Goal: Information Seeking & Learning: Learn about a topic

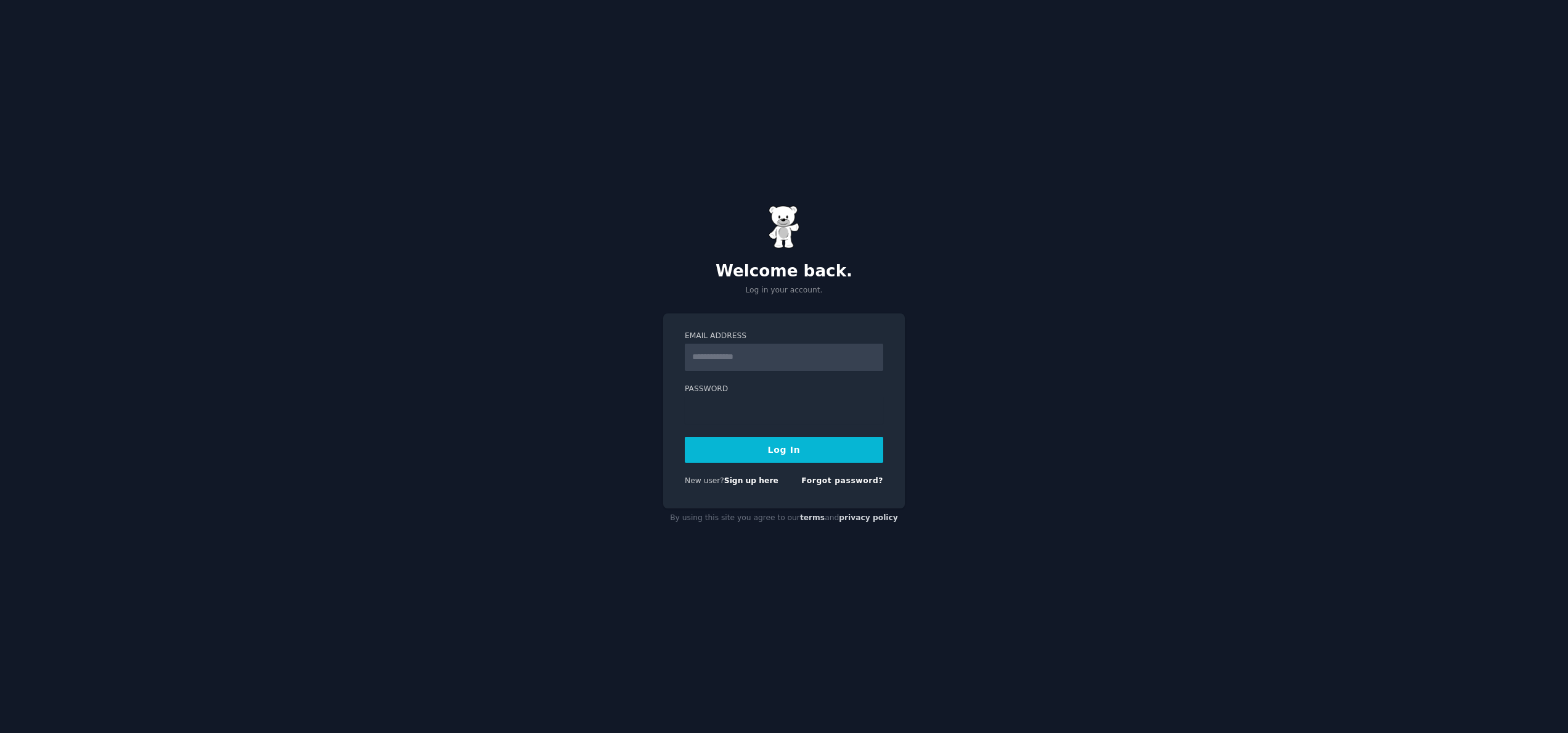
type input "**********"
click at [763, 445] on button "Log In" at bounding box center [784, 449] width 199 height 26
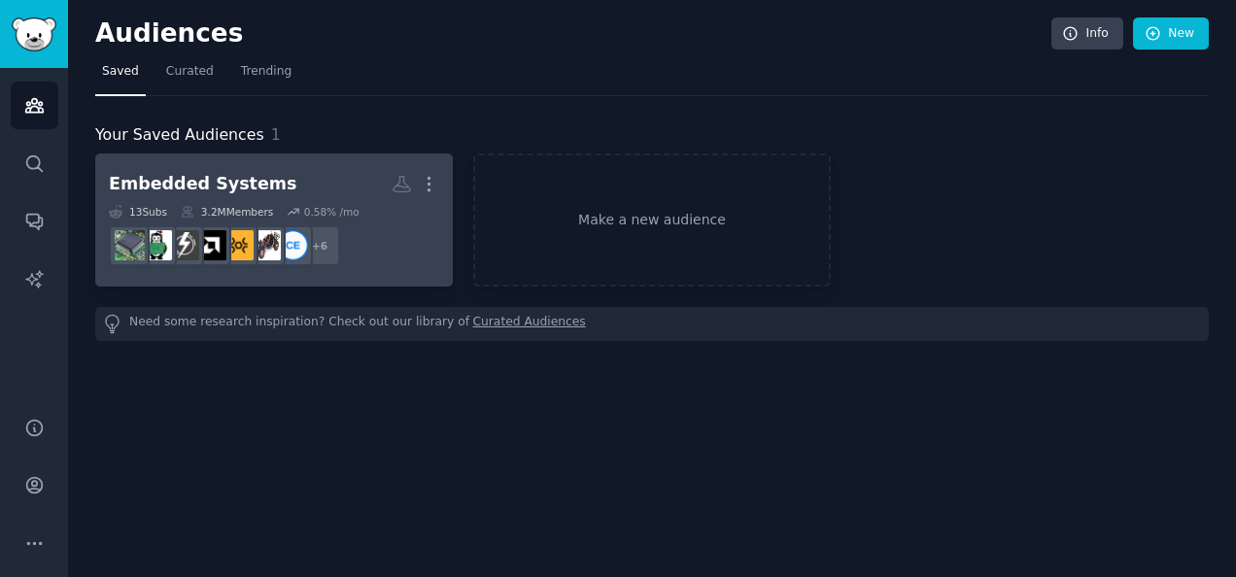
click at [179, 183] on div "Embedded Systems" at bounding box center [203, 184] width 188 height 24
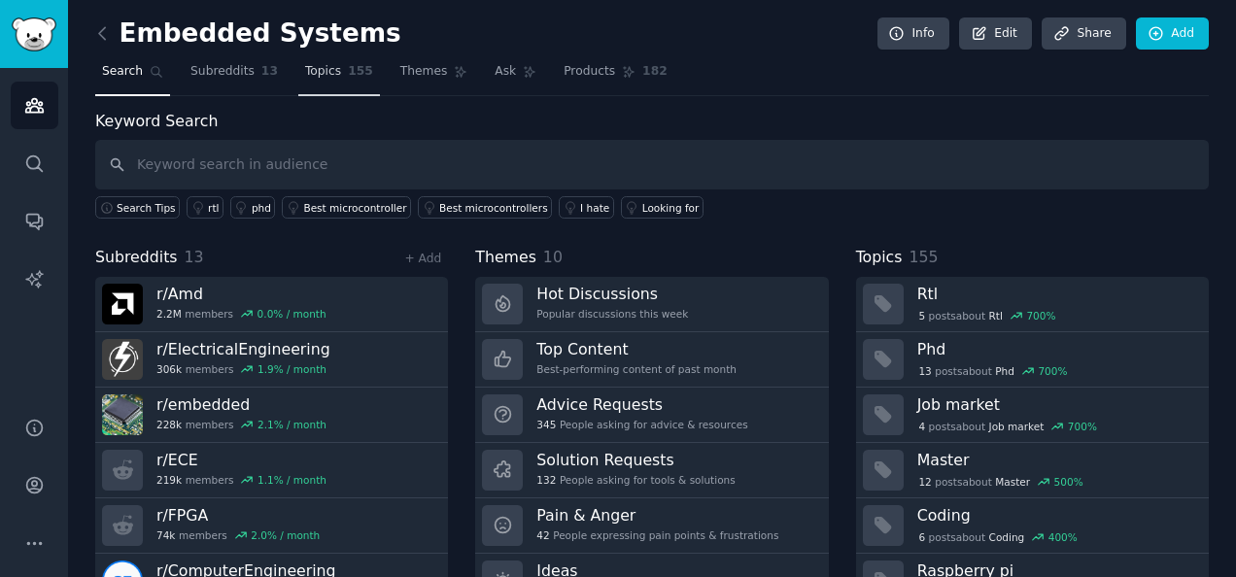
click at [311, 70] on span "Topics" at bounding box center [323, 71] width 36 height 17
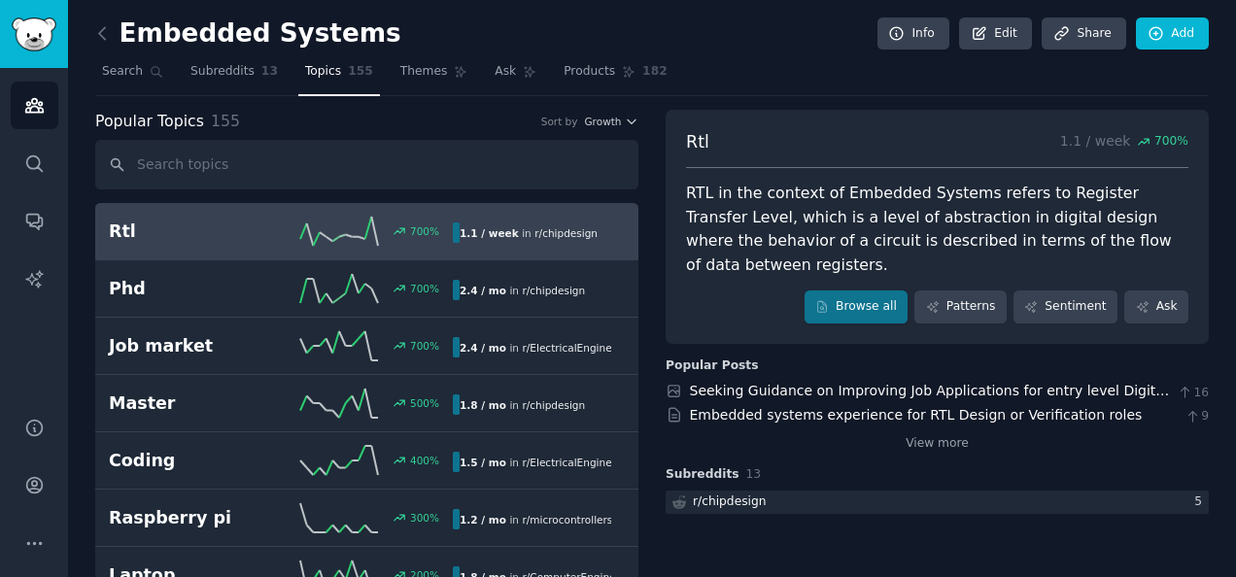
click at [599, 126] on span "Growth" at bounding box center [602, 122] width 37 height 14
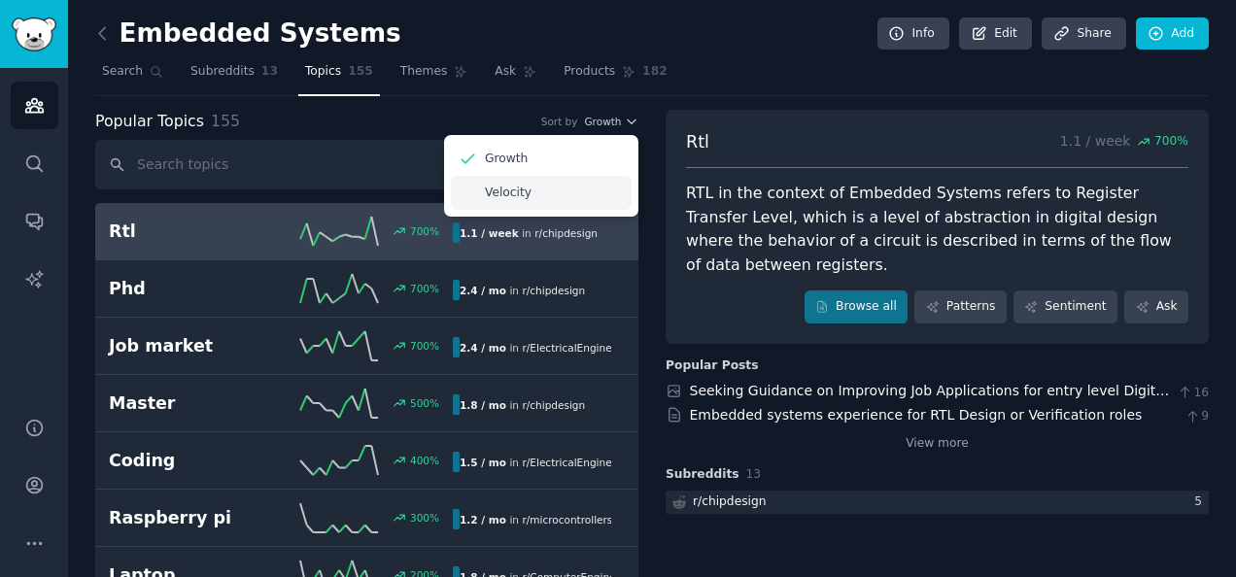
click at [577, 190] on div "Velocity" at bounding box center [541, 193] width 181 height 34
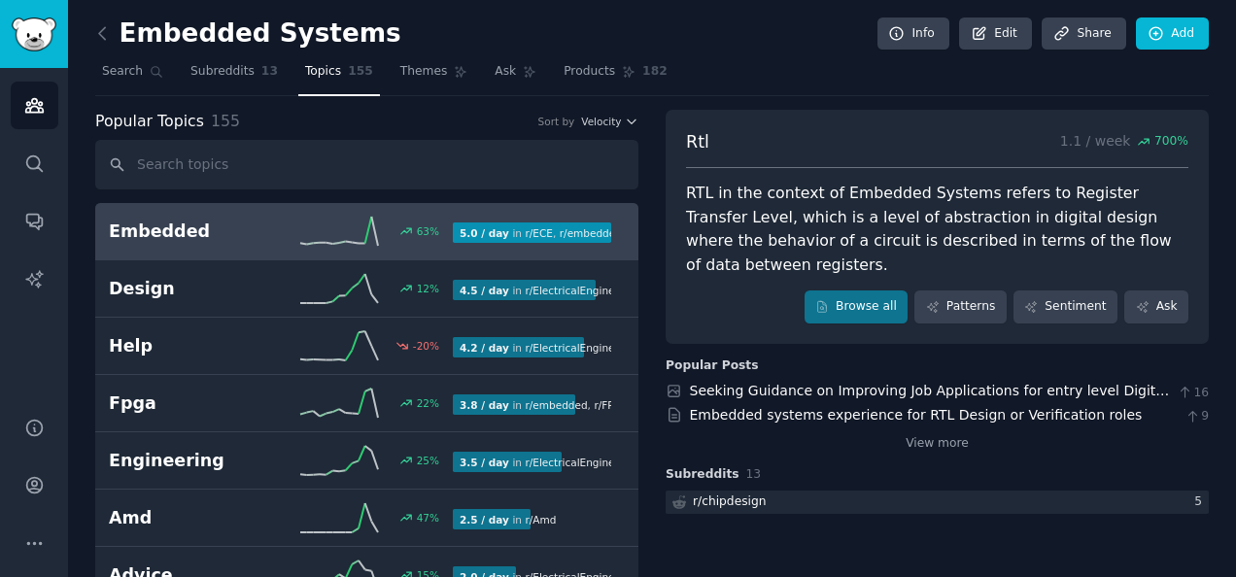
click at [278, 249] on link "Embedded 63 % 5.0 / day in r/ ECE , r/ embedded , and 1 other 63% increase in m…" at bounding box center [366, 231] width 543 height 57
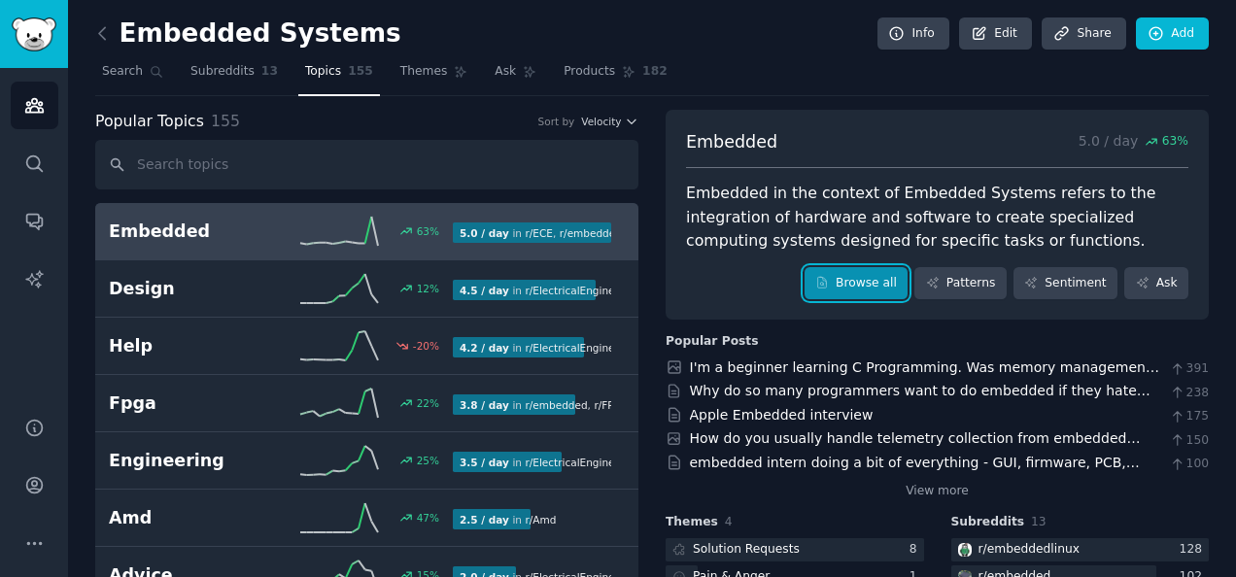
click at [867, 282] on link "Browse all" at bounding box center [857, 283] width 104 height 33
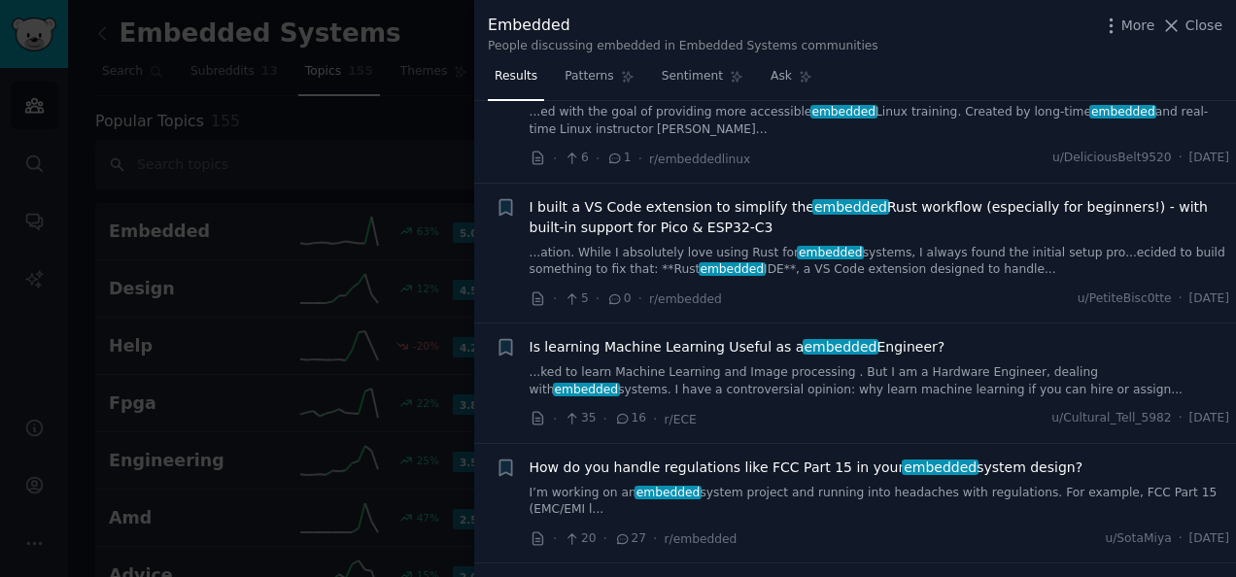
scroll to position [97, 0]
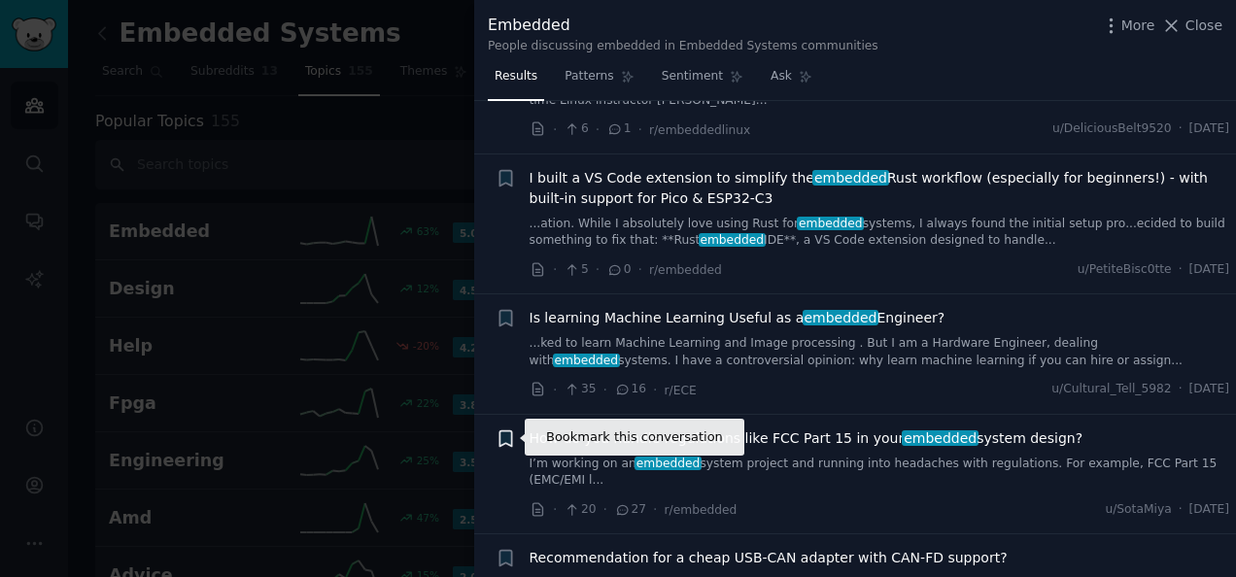
click at [505, 438] on icon "button" at bounding box center [506, 439] width 12 height 16
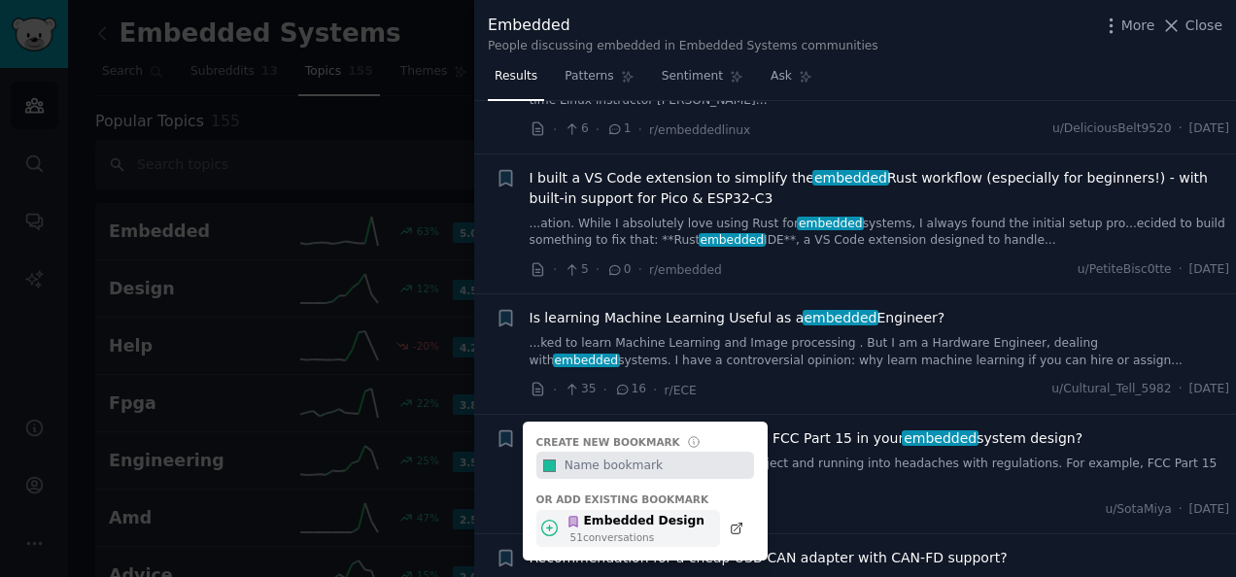
click at [606, 531] on div "51 conversation s" at bounding box center [637, 538] width 135 height 14
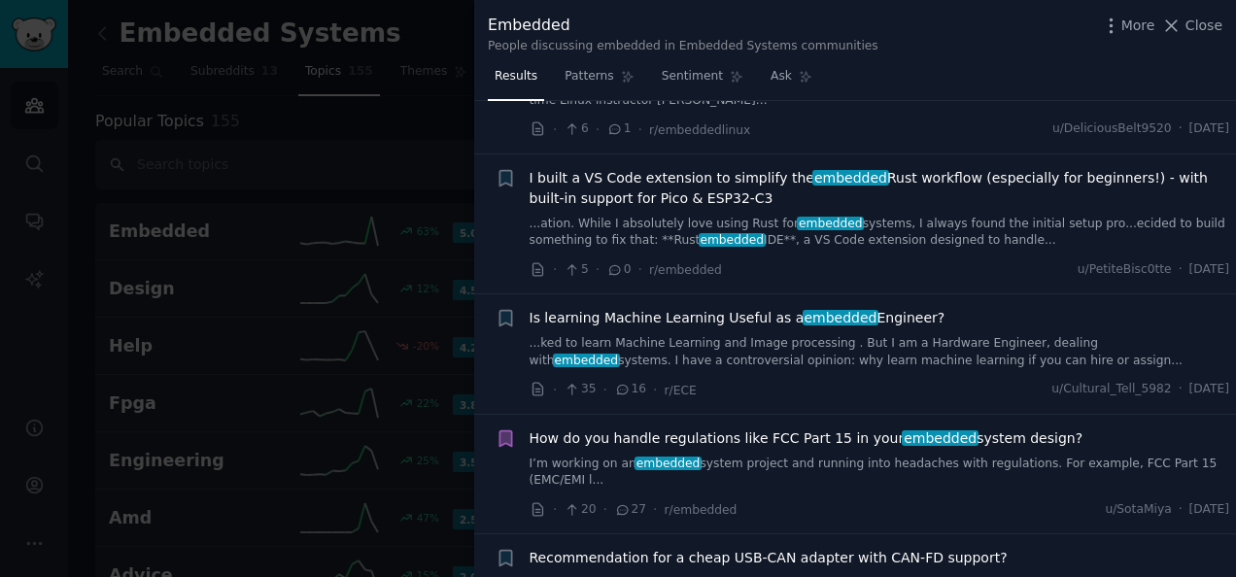
click at [922, 346] on link "...ked to learn Machine Learning and Image processing . But I am a Hardware Eng…" at bounding box center [880, 352] width 701 height 34
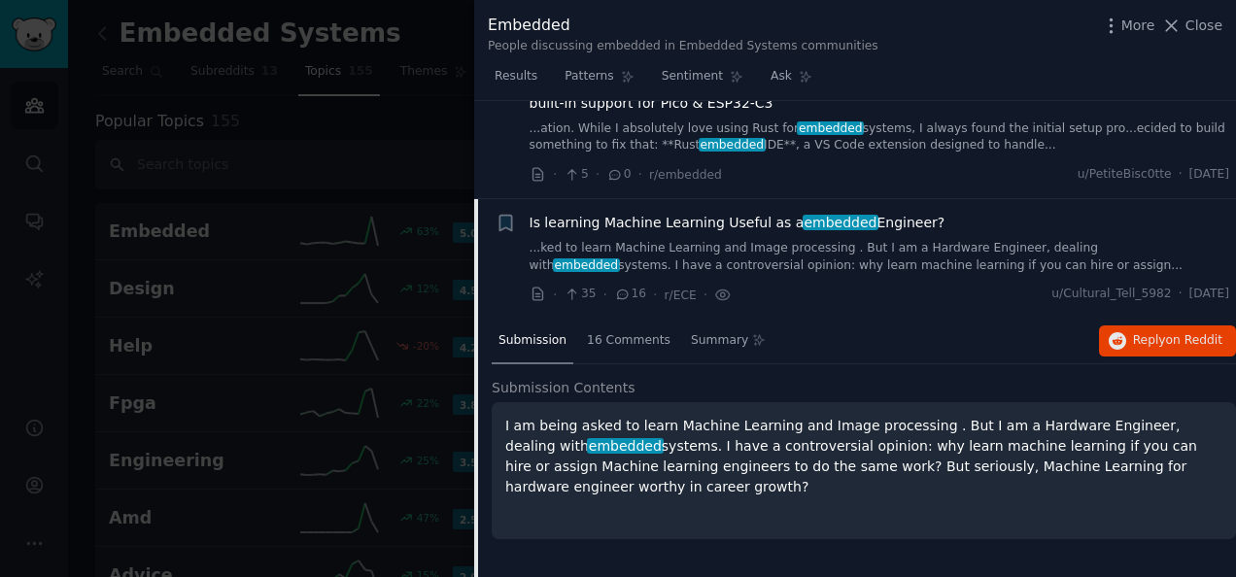
scroll to position [95, 0]
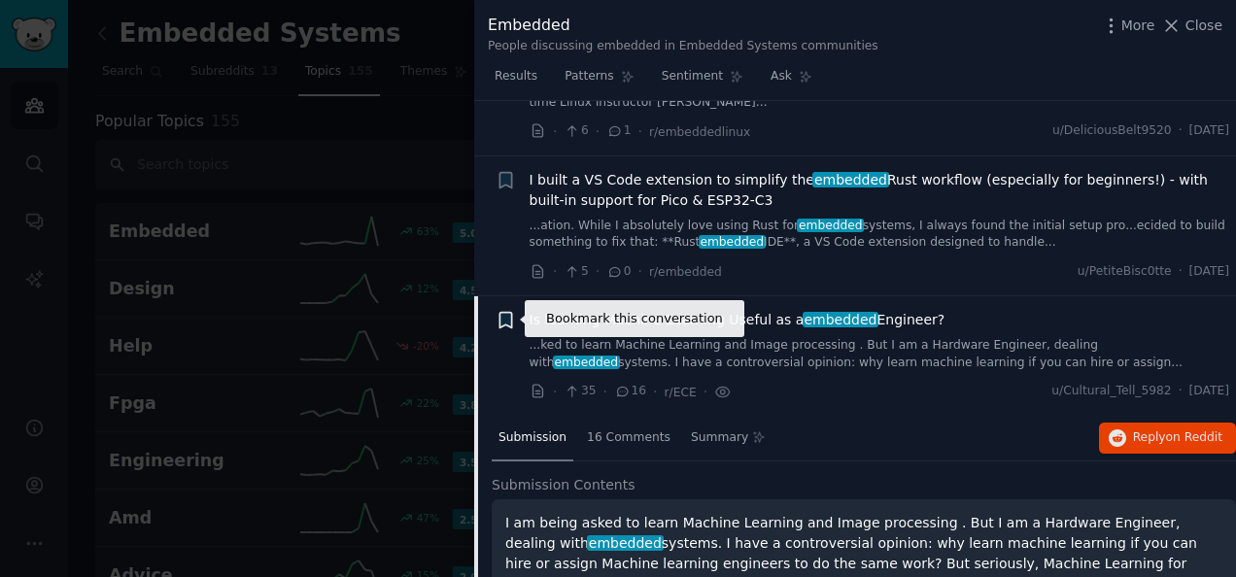
click at [501, 319] on icon "button" at bounding box center [506, 321] width 12 height 16
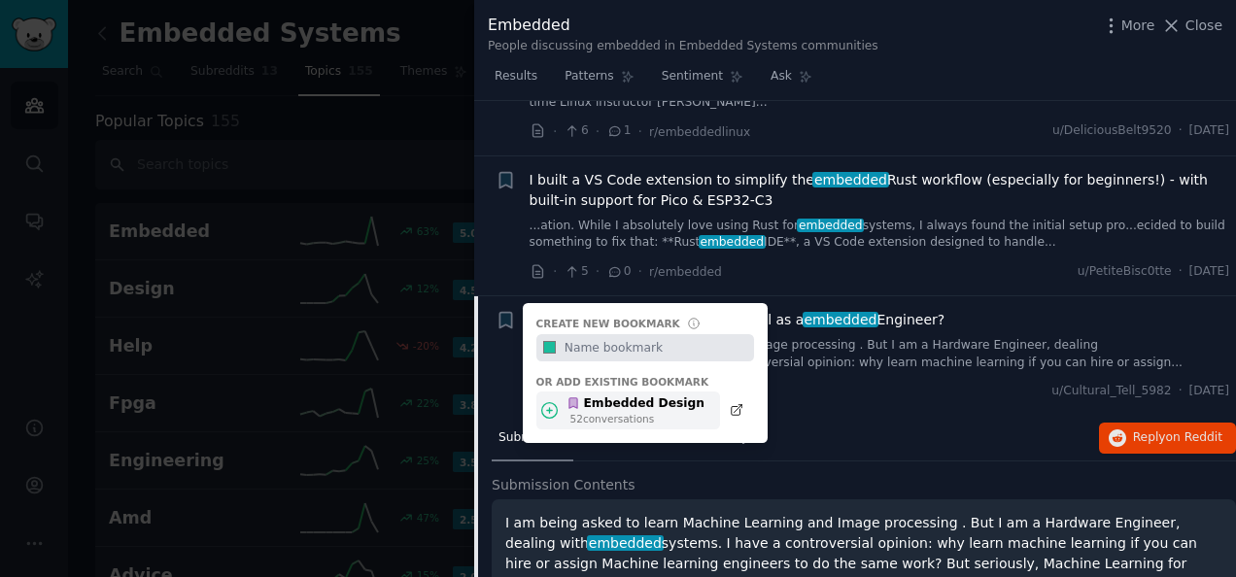
click at [566, 400] on div "Embedded Design 52 conversation s" at bounding box center [628, 411] width 184 height 38
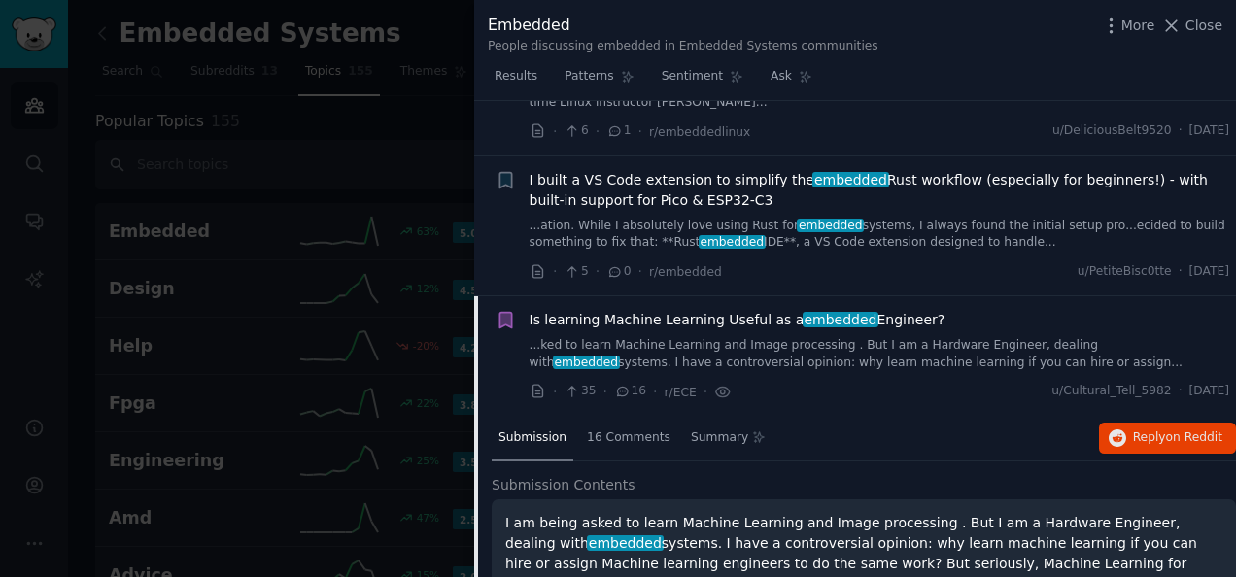
click at [500, 363] on div "Bookmark this conversation" at bounding box center [506, 356] width 20 height 92
click at [655, 356] on link "...ked to learn Machine Learning and Image processing . But I am a Hardware Eng…" at bounding box center [880, 354] width 701 height 34
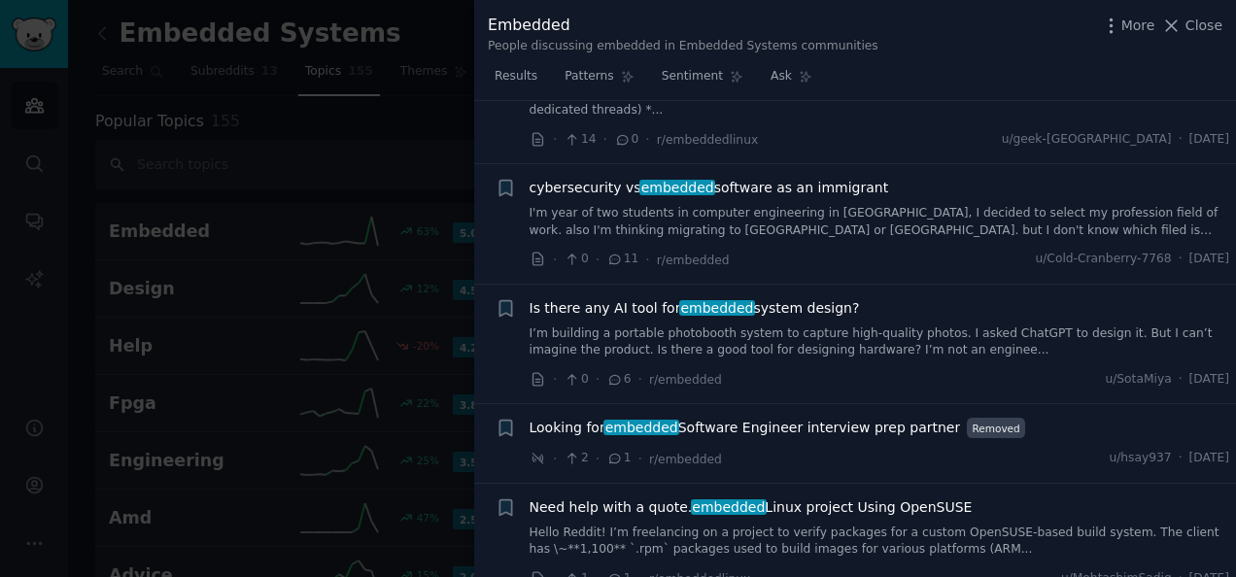
scroll to position [873, 0]
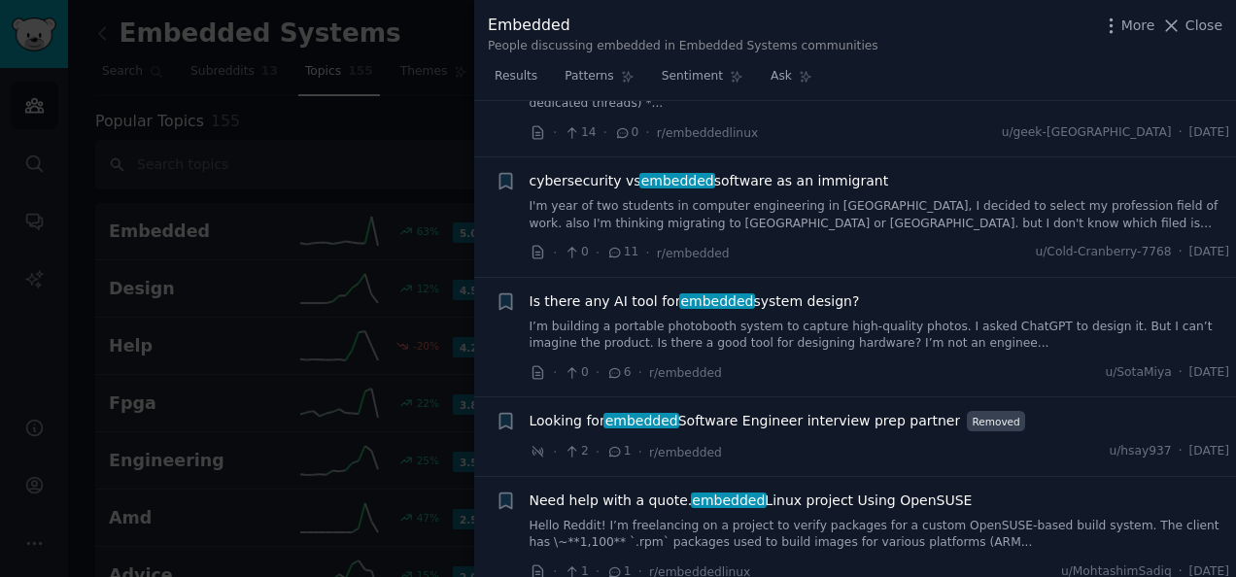
click at [581, 292] on span "Is there any AI tool for embedded system design?" at bounding box center [695, 302] width 330 height 20
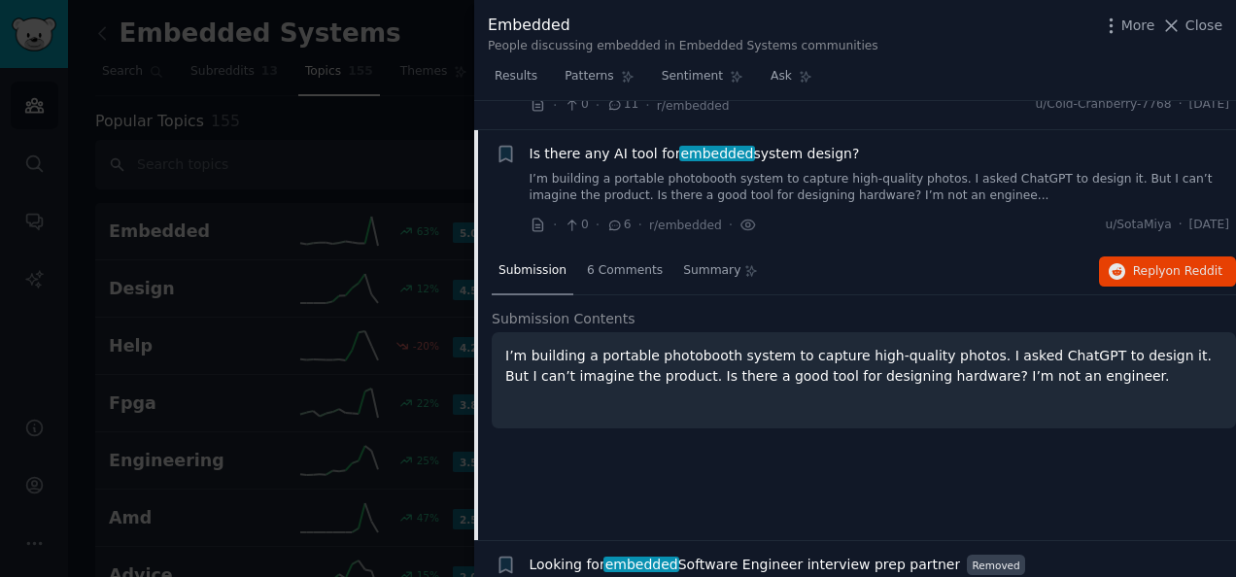
scroll to position [1029, 0]
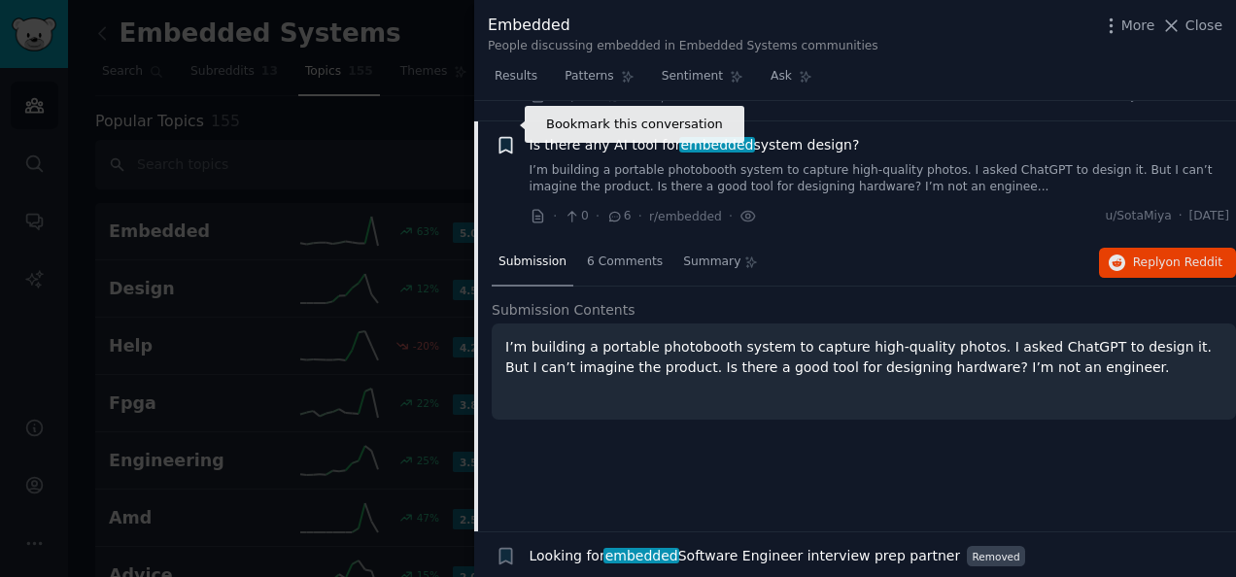
click at [505, 137] on icon "button" at bounding box center [506, 145] width 12 height 16
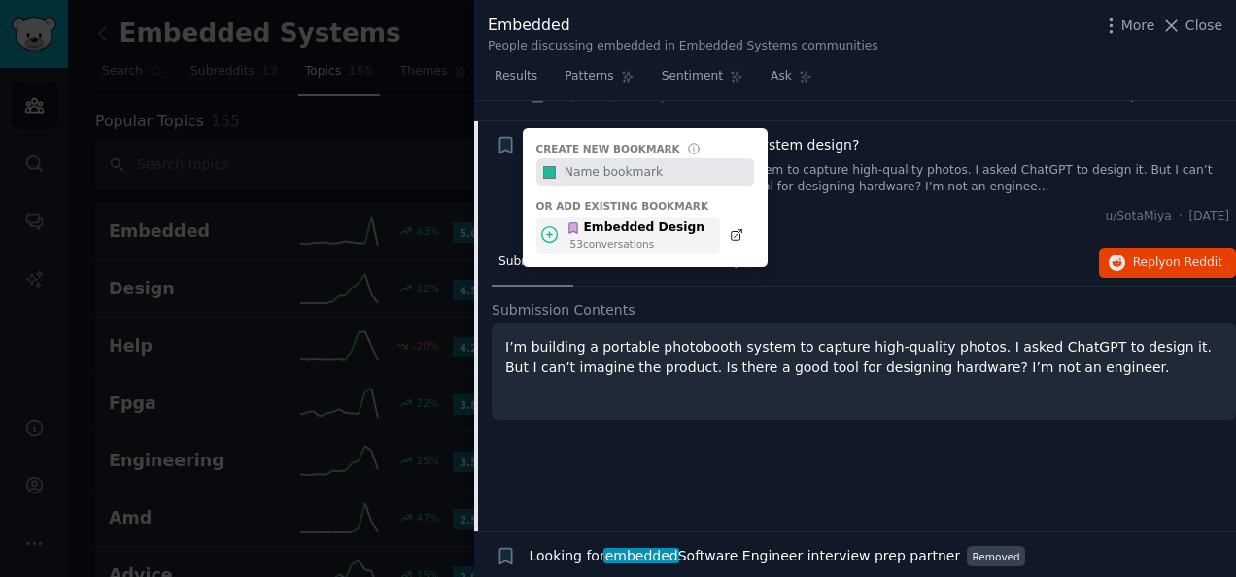
click at [616, 237] on div "53 conversation s" at bounding box center [637, 244] width 135 height 14
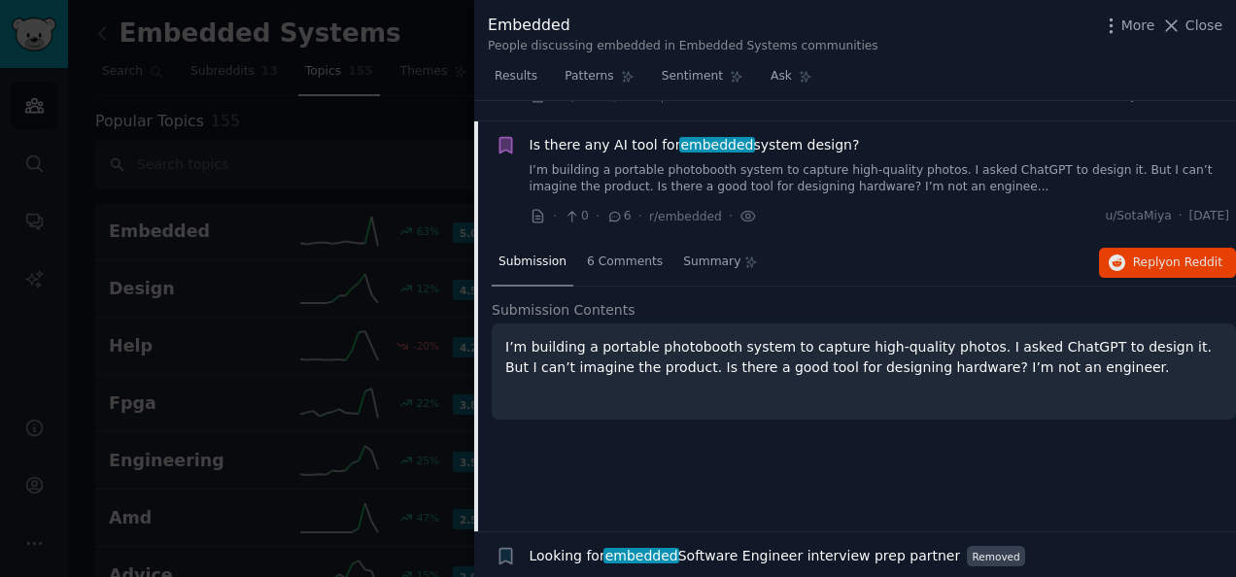
drag, startPoint x: 615, startPoint y: 227, endPoint x: 539, endPoint y: 169, distance: 95.6
click at [539, 169] on link "I’m building a portable photobooth system to capture high-quality photos. I ask…" at bounding box center [880, 179] width 701 height 34
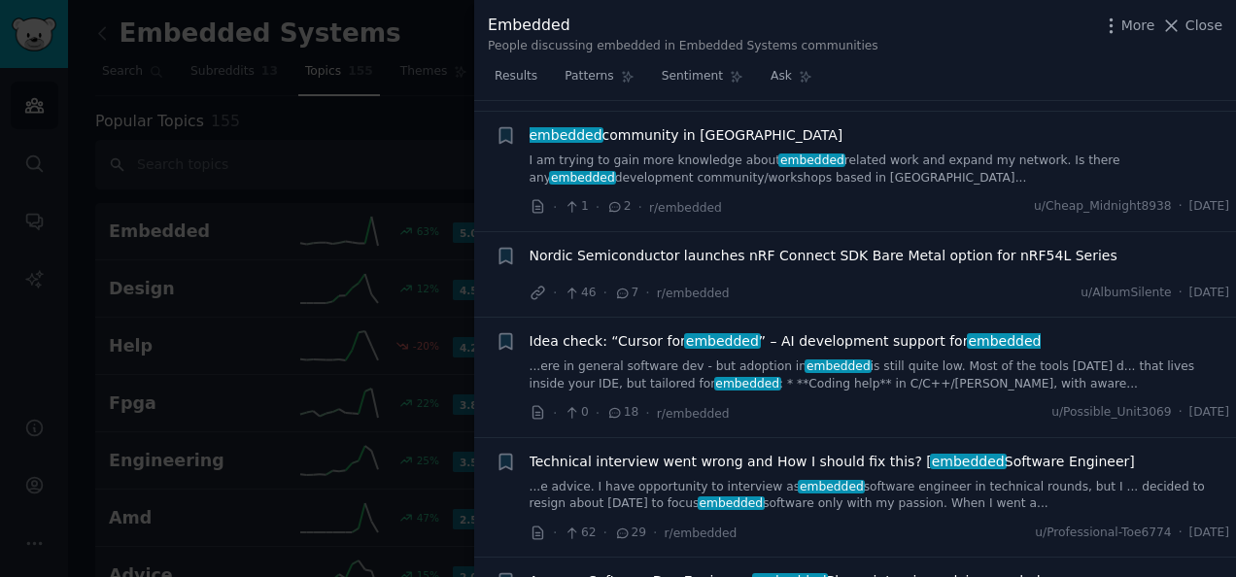
scroll to position [3556, 0]
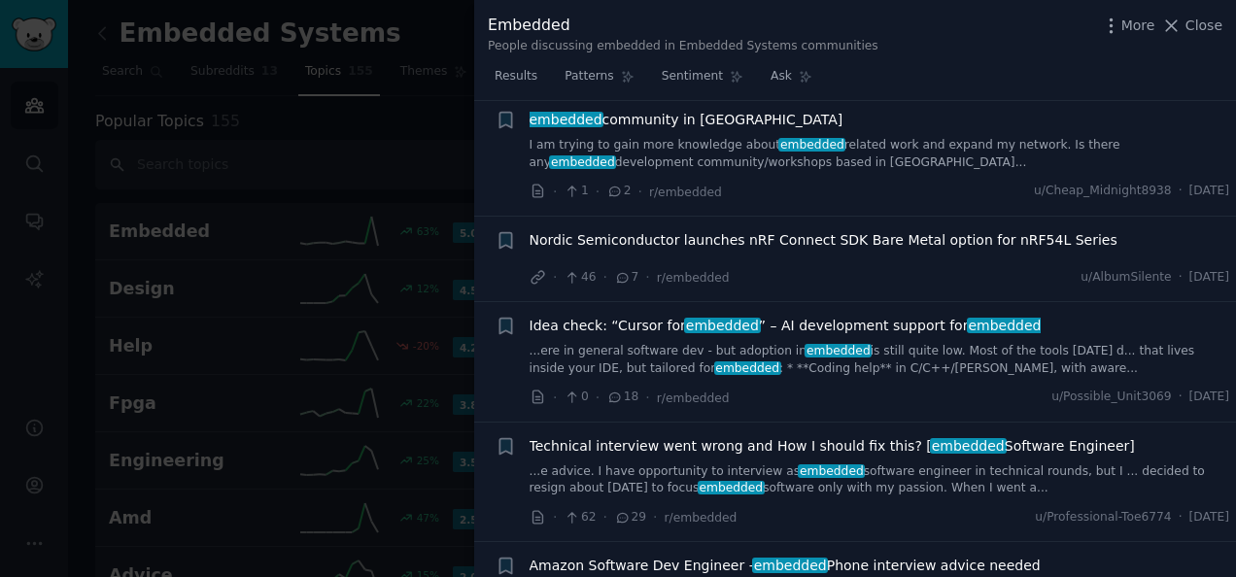
click at [741, 343] on link "...ere in general software dev - but adoption in embedded is still quite low. M…" at bounding box center [880, 360] width 701 height 34
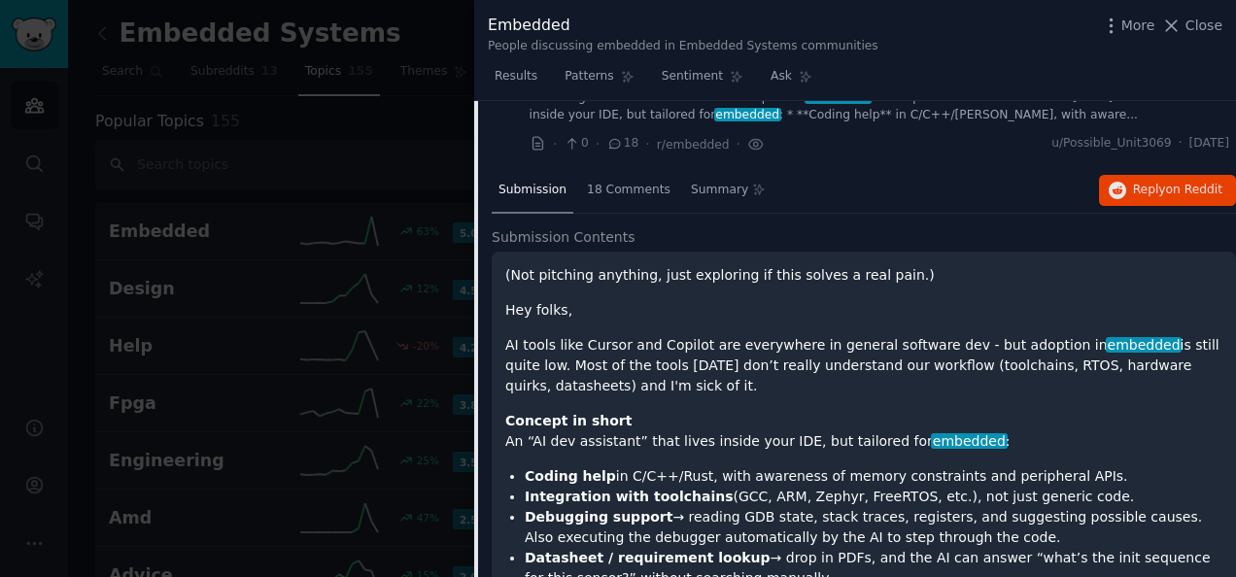
scroll to position [3615, 0]
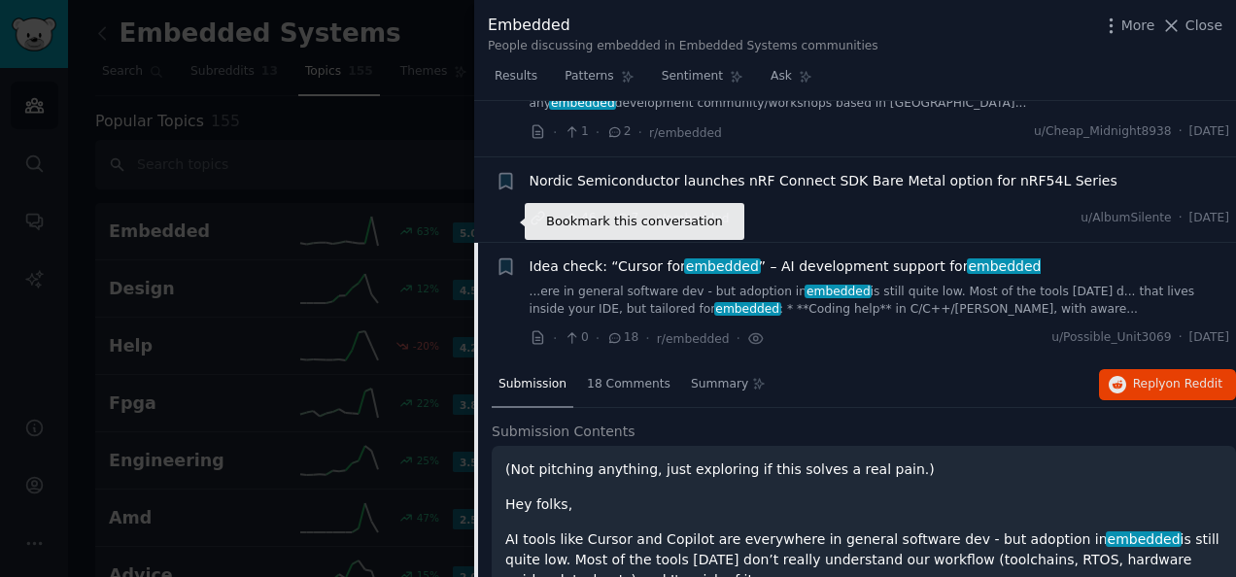
click at [511, 259] on icon "button" at bounding box center [506, 267] width 12 height 16
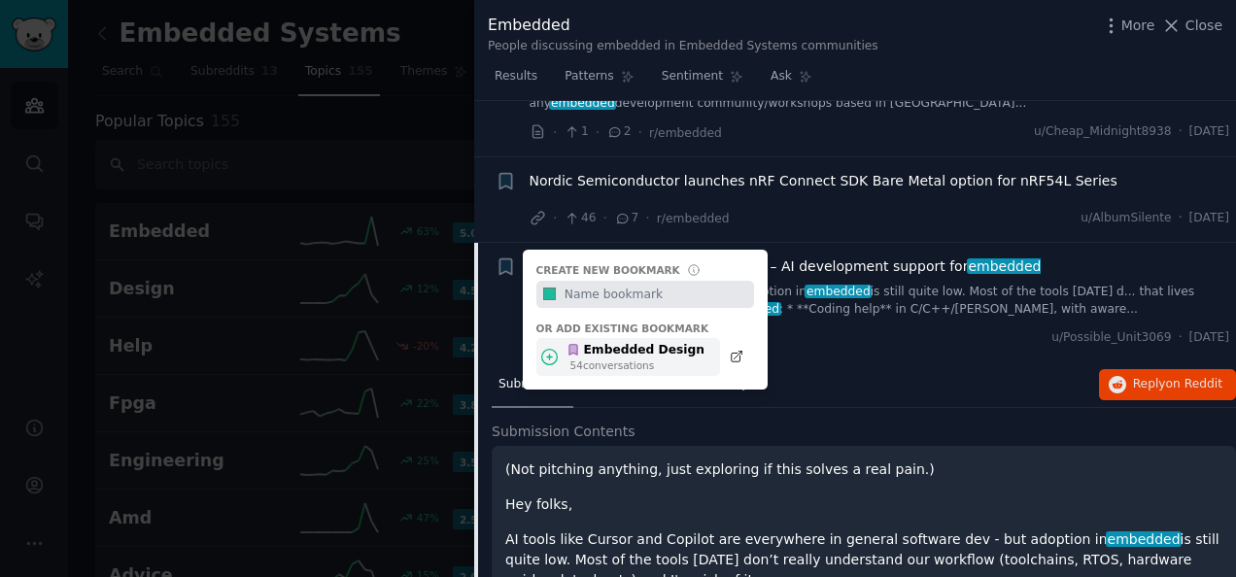
click at [569, 342] on div "Embedded Design 54 conversation s" at bounding box center [636, 357] width 138 height 31
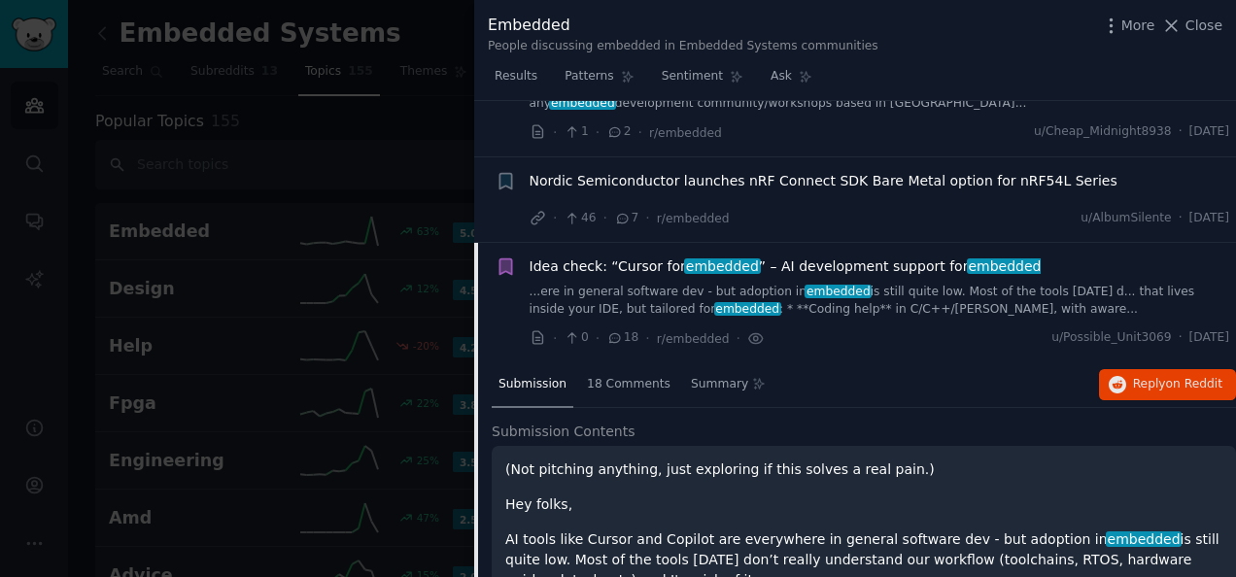
click at [500, 270] on div "Reddit text submission Bookmark this conversation" at bounding box center [506, 303] width 20 height 92
click at [542, 284] on link "...ere in general software dev - but adoption in embedded is still quite low. M…" at bounding box center [880, 301] width 701 height 34
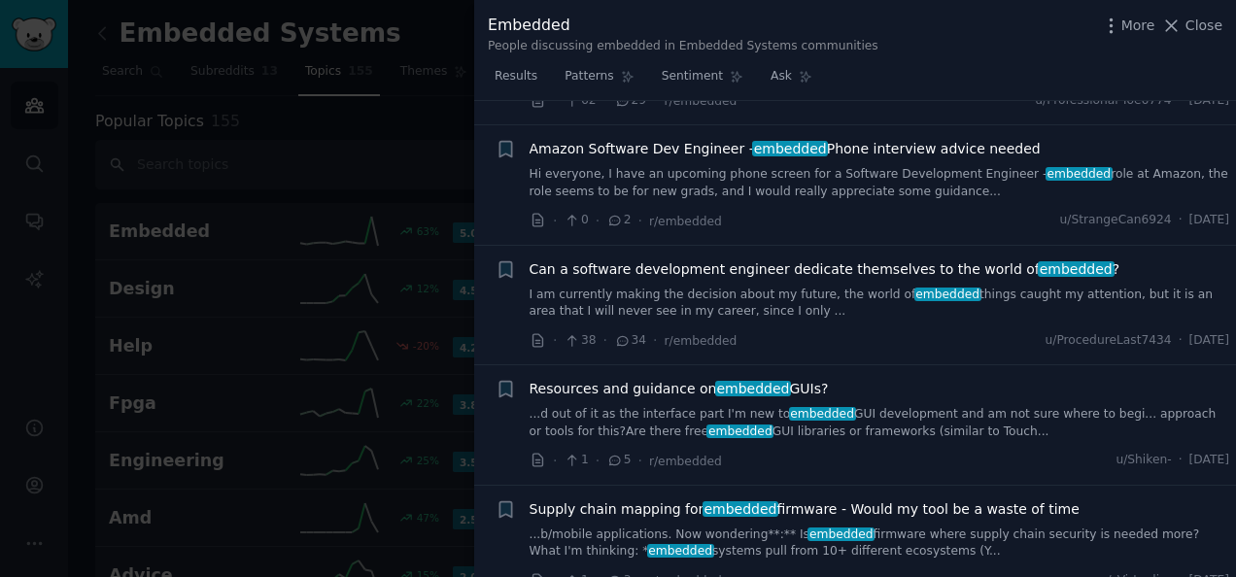
scroll to position [4004, 0]
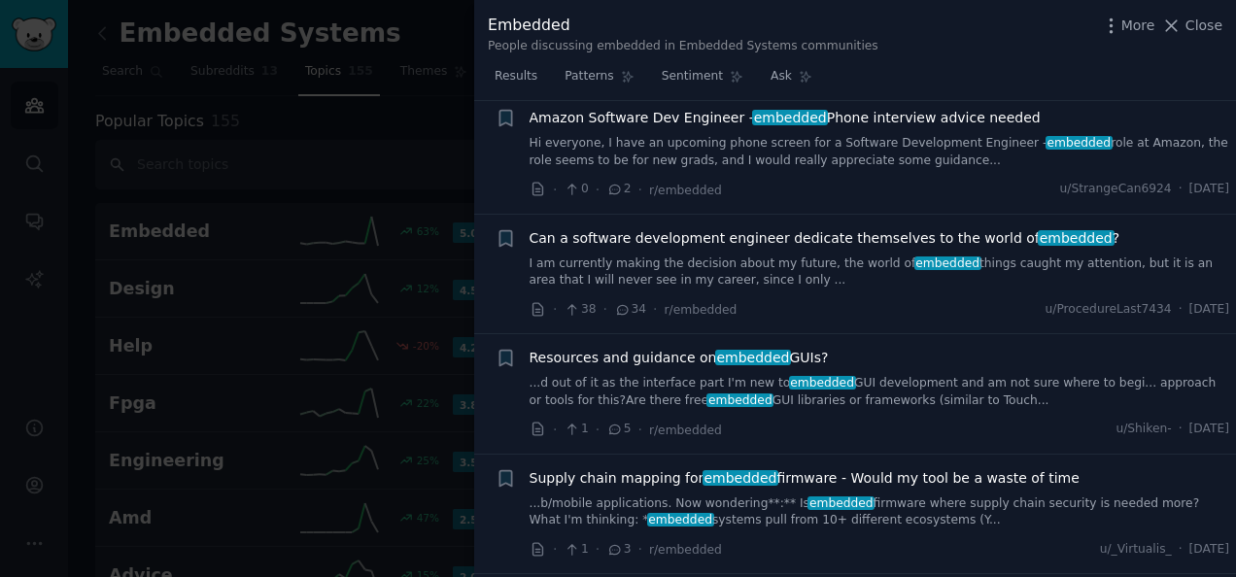
click at [630, 348] on span "Resources and guidance on embedded GUIs?" at bounding box center [679, 358] width 299 height 20
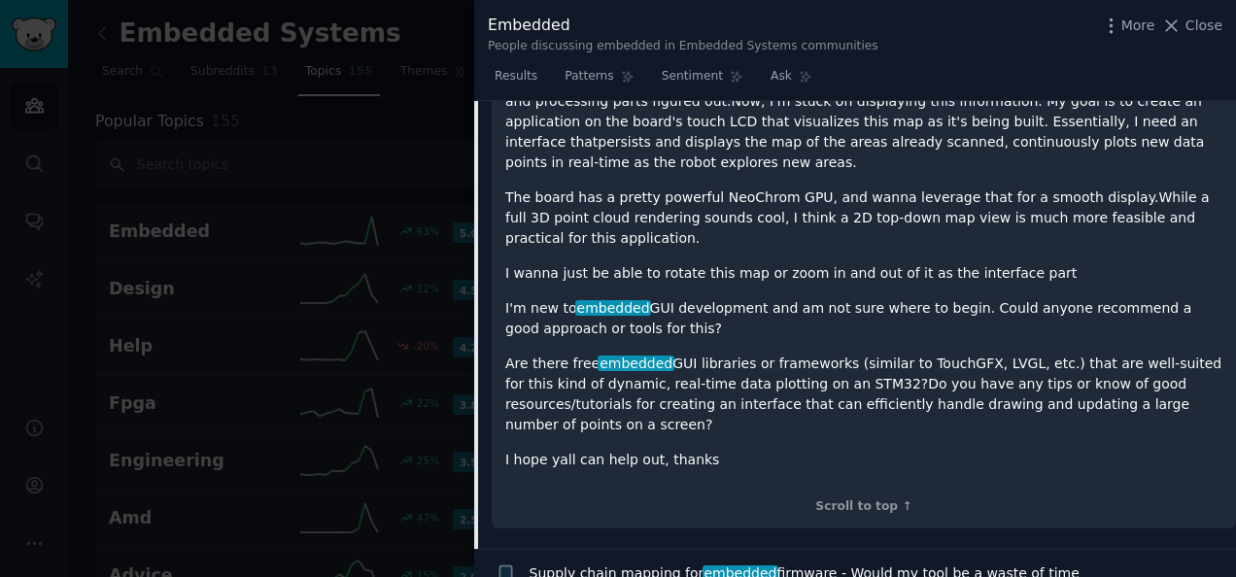
scroll to position [4677, 0]
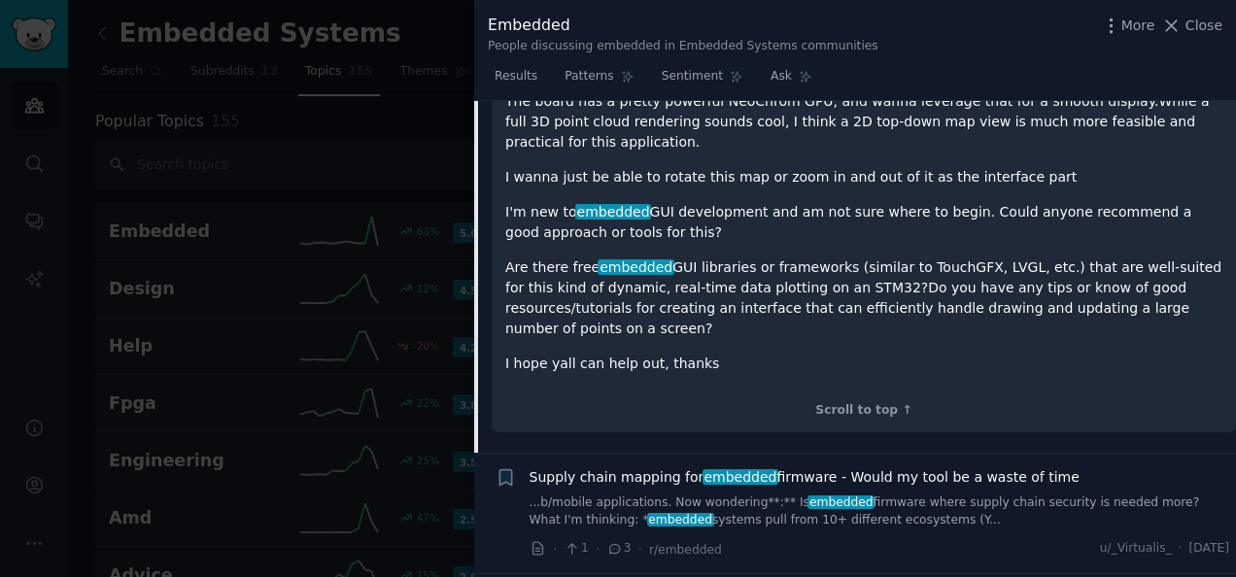
click at [603, 467] on span "Supply chain mapping for embedded firmware - Would my tool be a waste of time" at bounding box center [805, 477] width 550 height 20
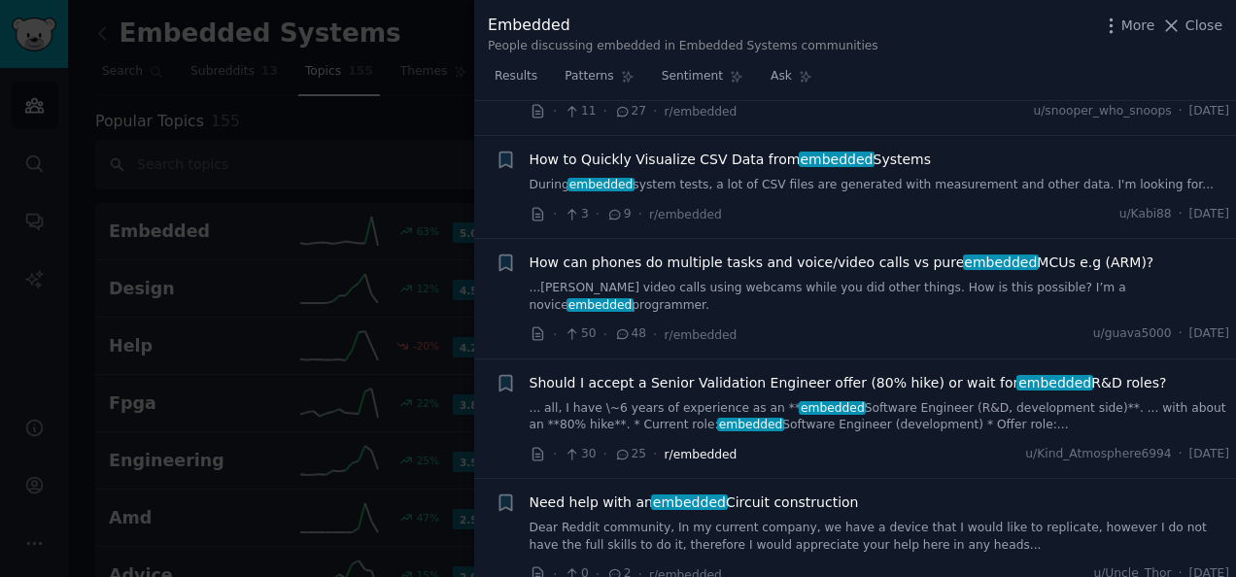
scroll to position [5477, 0]
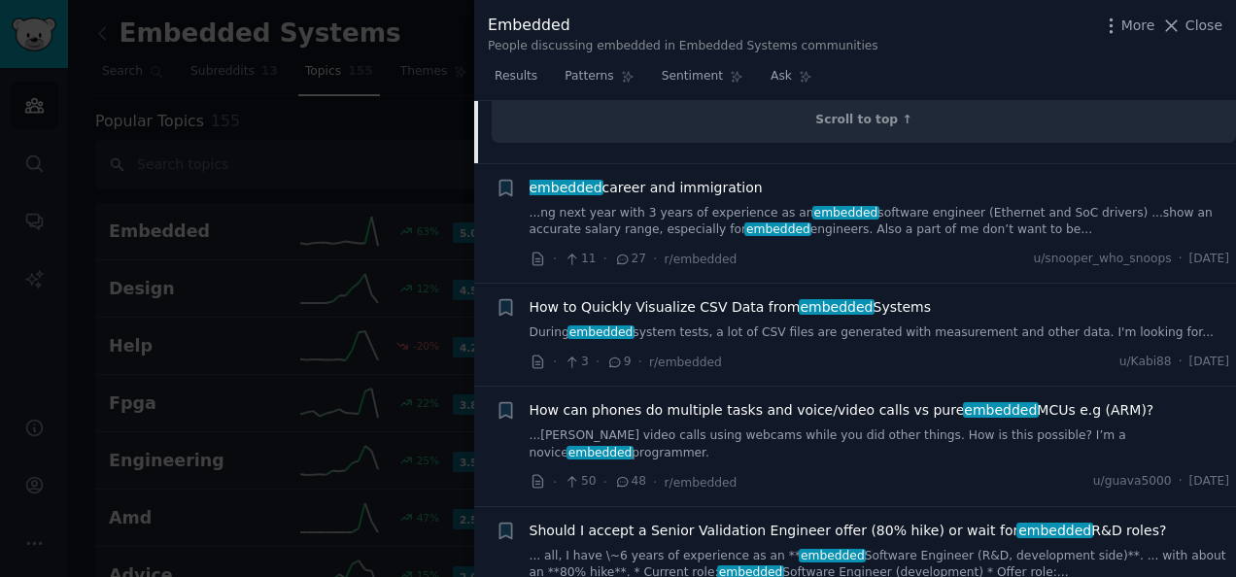
click at [589, 297] on span "How to Quickly Visualize CSV Data from embedded Systems" at bounding box center [731, 307] width 402 height 20
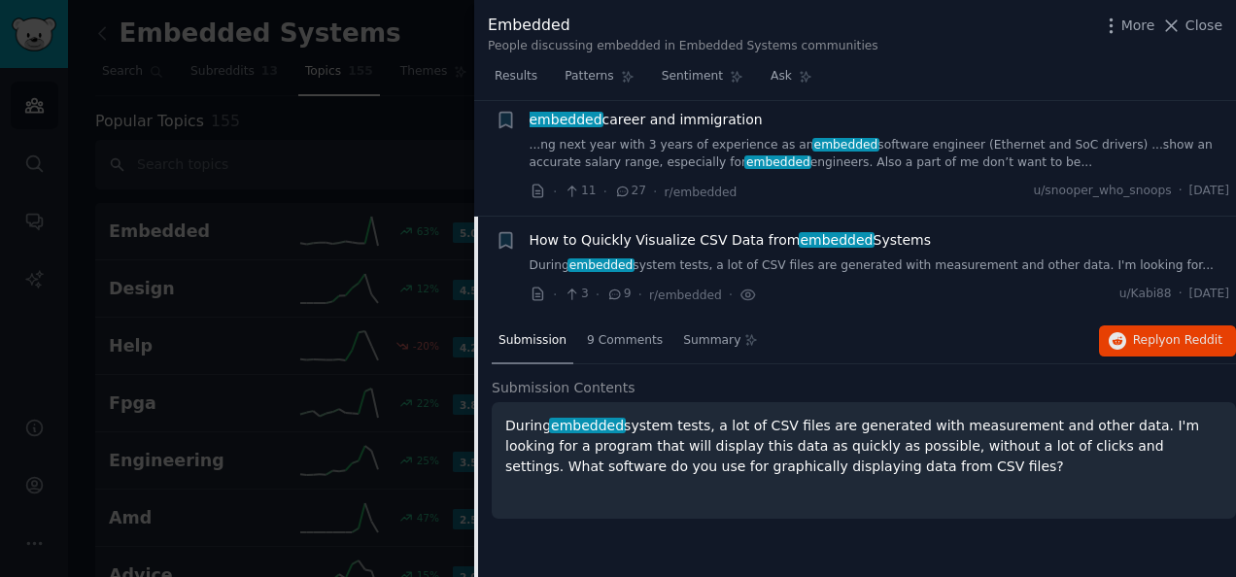
scroll to position [4453, 0]
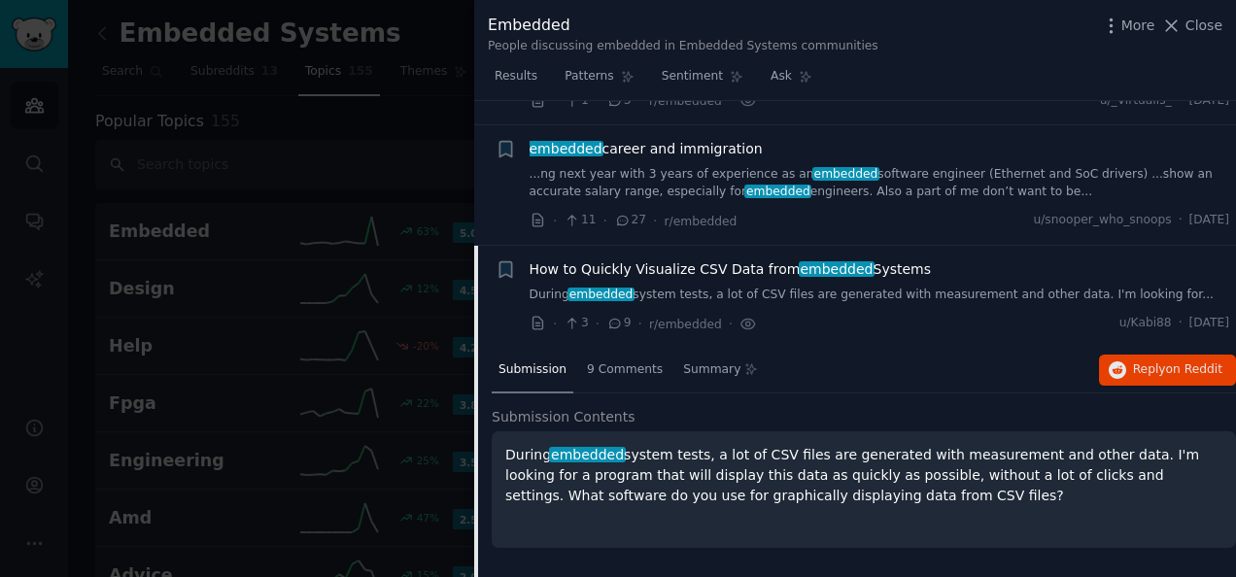
click at [558, 259] on span "How to Quickly Visualize CSV Data from embedded Systems" at bounding box center [731, 269] width 402 height 20
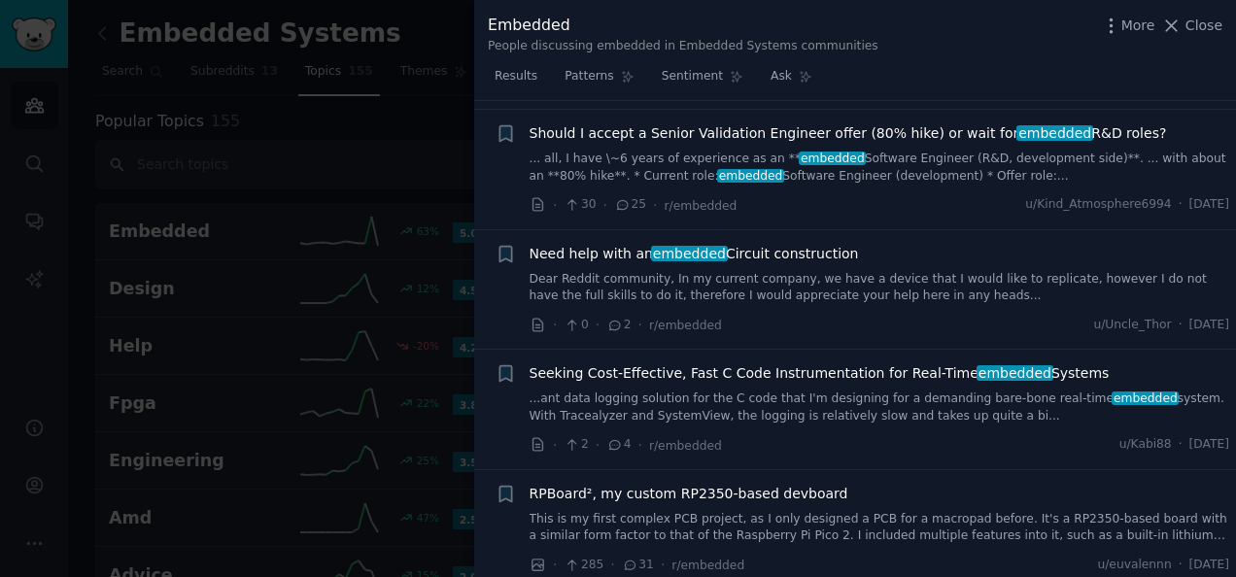
scroll to position [4842, 0]
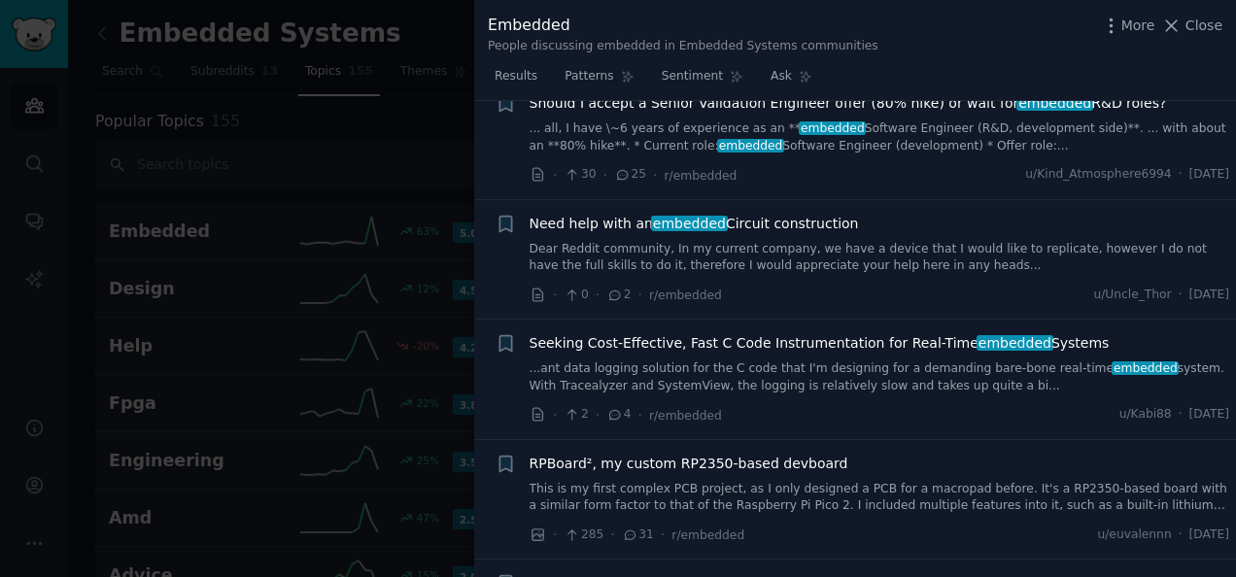
click at [727, 333] on span "Seeking Cost-Effective, Fast C Code Instrumentation for Real-Time embedded Syst…" at bounding box center [820, 343] width 580 height 20
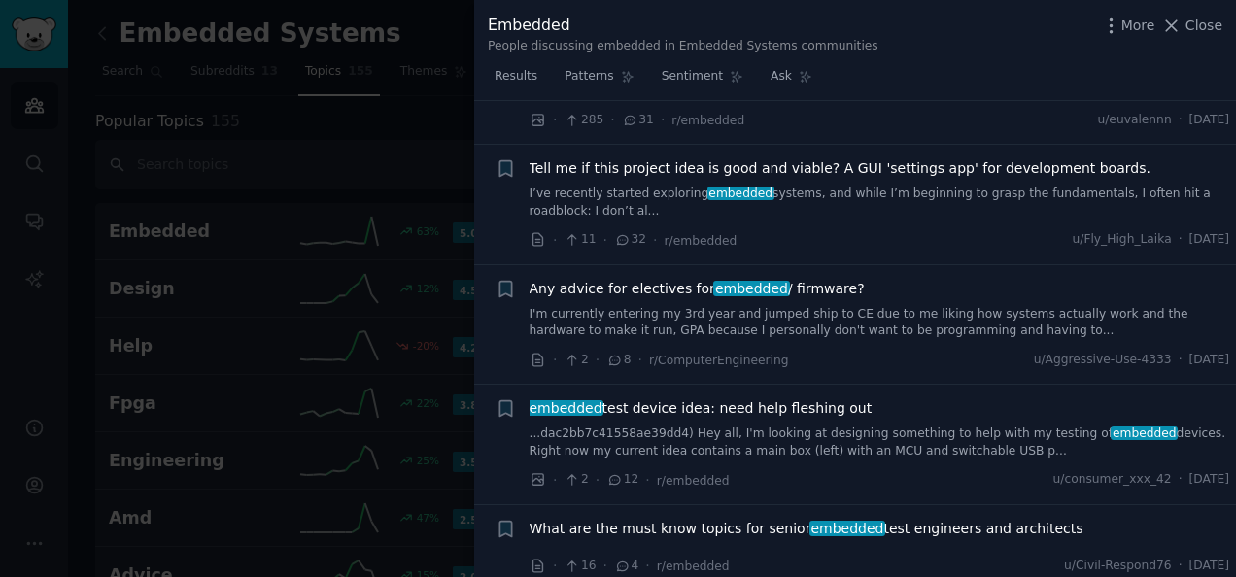
scroll to position [5578, 0]
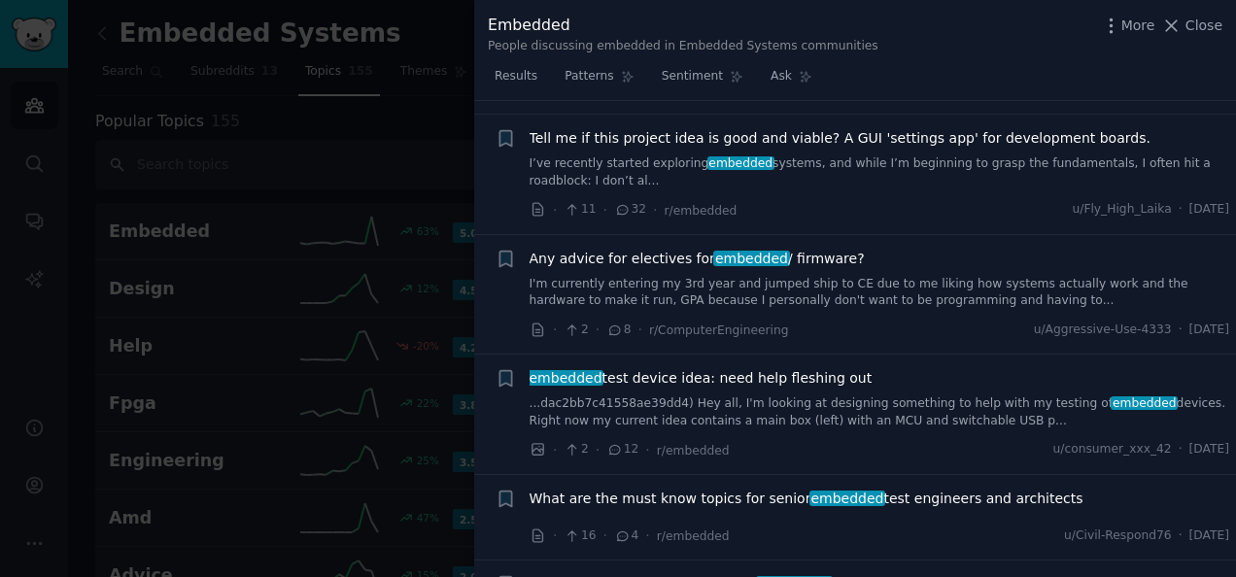
click at [646, 489] on span "What are the must know topics for senior embedded test engineers and architects" at bounding box center [807, 499] width 554 height 20
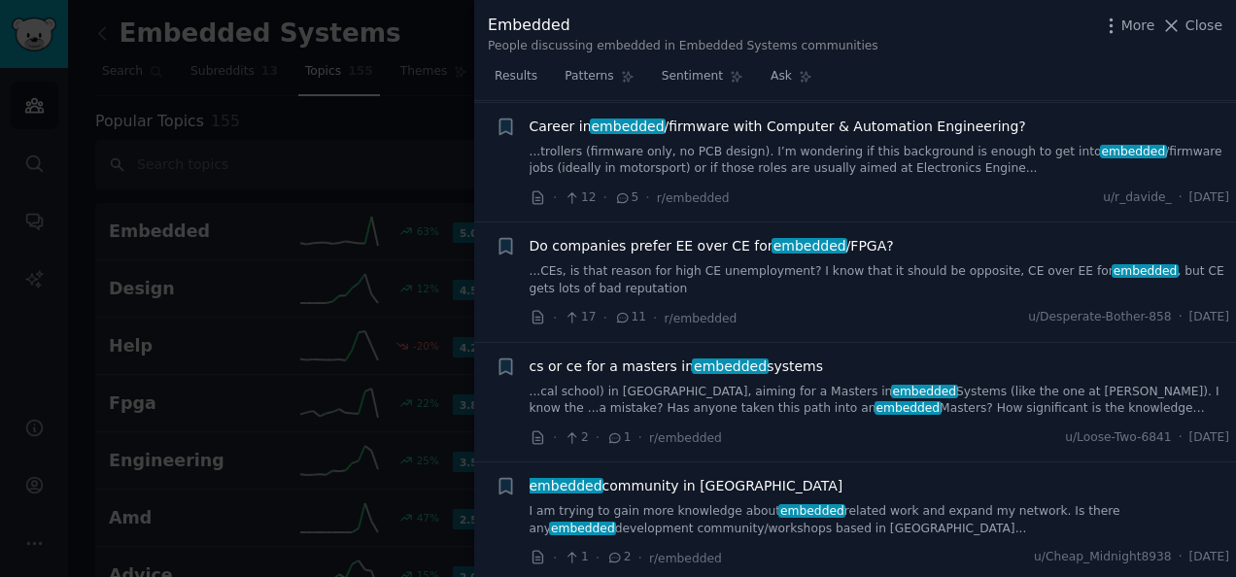
scroll to position [3164, 0]
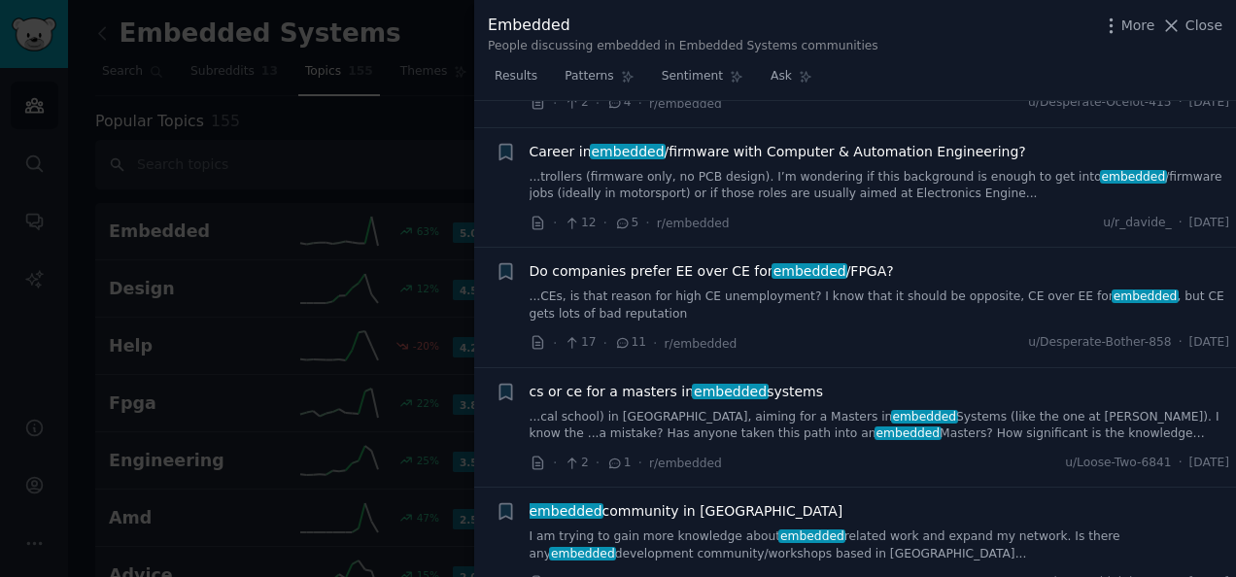
drag, startPoint x: 1219, startPoint y: 27, endPoint x: 1111, endPoint y: 183, distance: 189.3
click at [1219, 27] on span "Close" at bounding box center [1204, 26] width 37 height 20
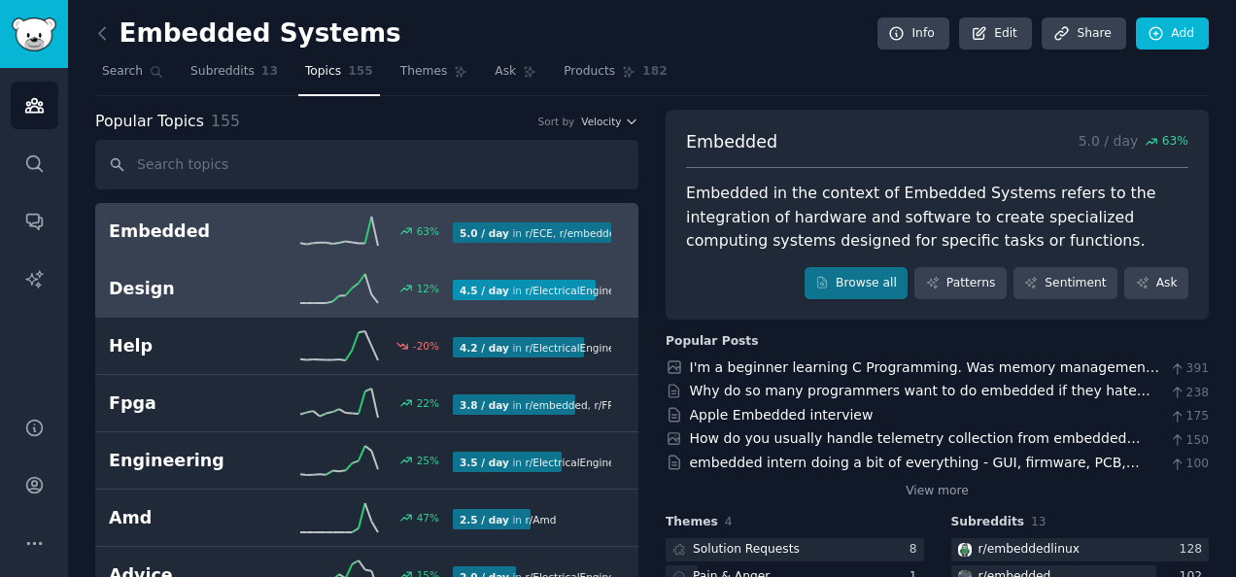
click at [204, 277] on h2 "Design" at bounding box center [195, 289] width 172 height 24
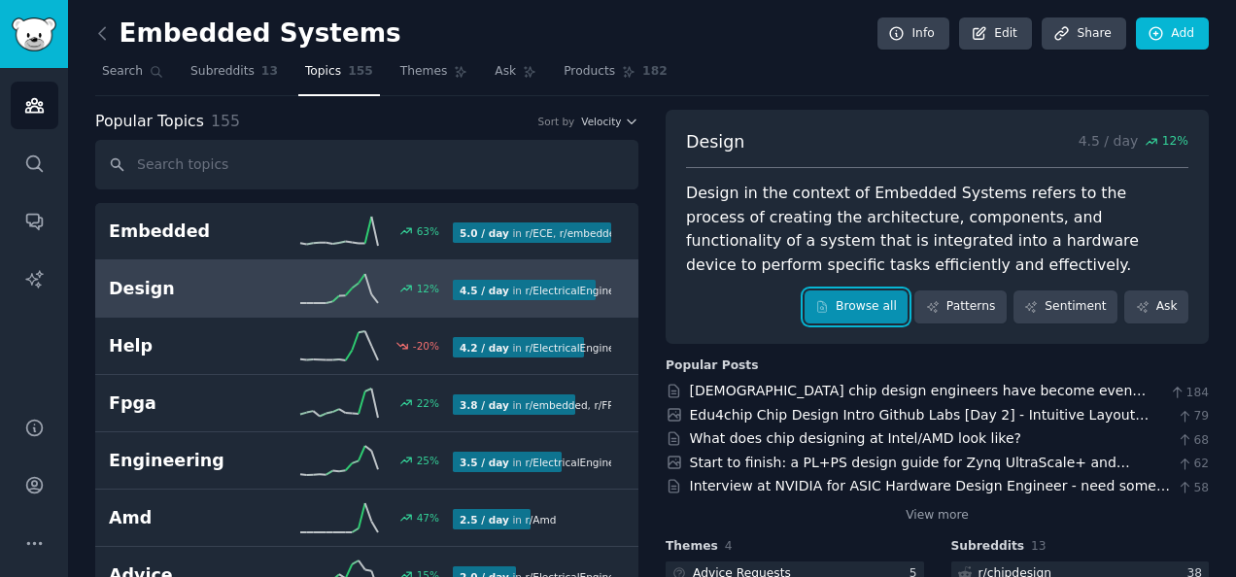
click at [824, 311] on link "Browse all" at bounding box center [857, 307] width 104 height 33
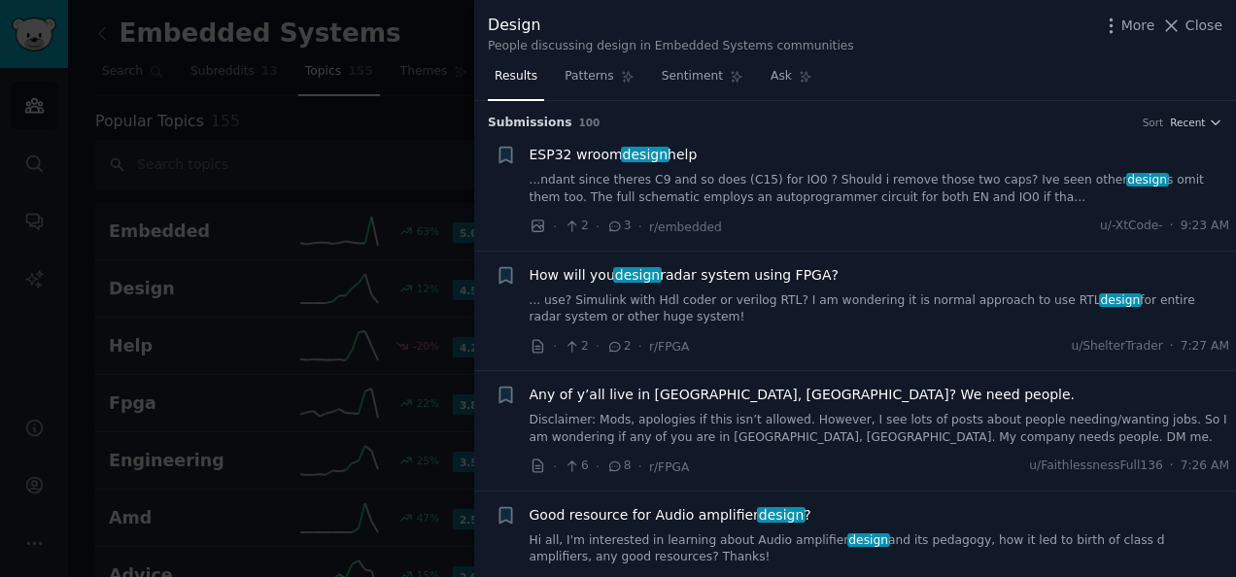
click at [674, 305] on link "... use? Simulink with Hdl coder or verilog RTL? I am wondering it is normal ap…" at bounding box center [880, 310] width 701 height 34
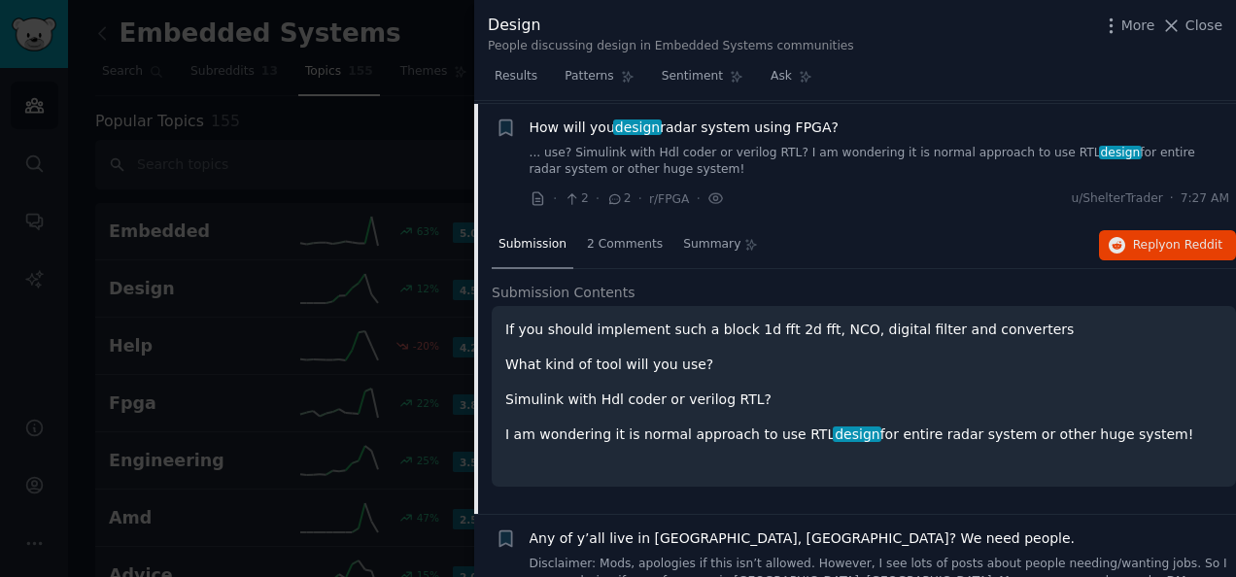
scroll to position [150, 0]
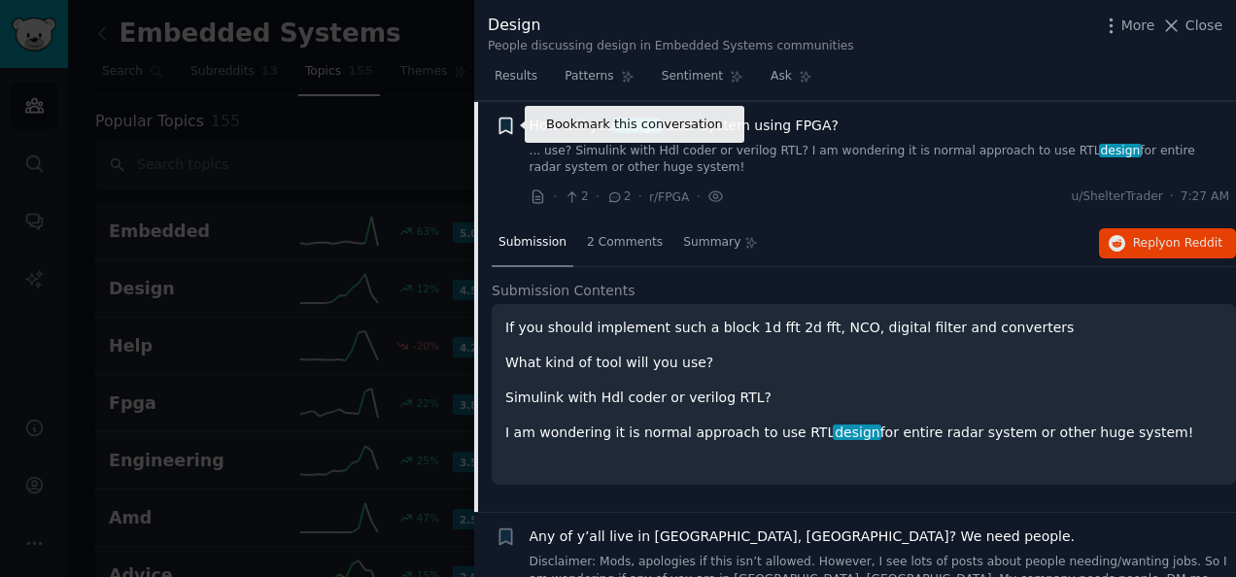
click at [500, 129] on icon "button" at bounding box center [506, 126] width 12 height 16
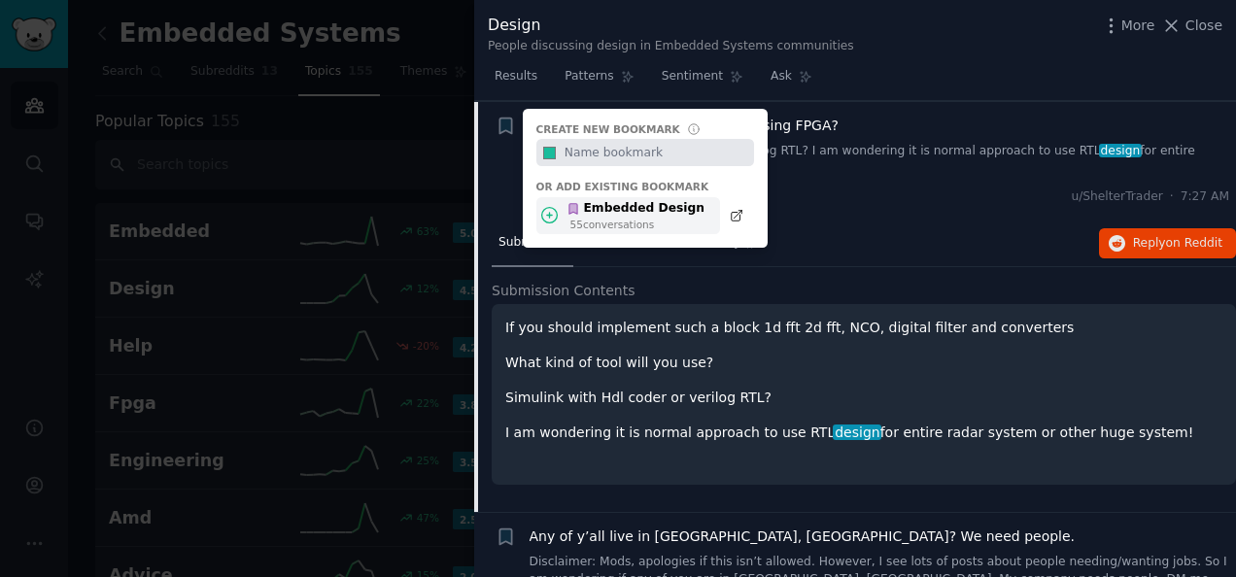
click at [570, 202] on icon at bounding box center [574, 209] width 14 height 14
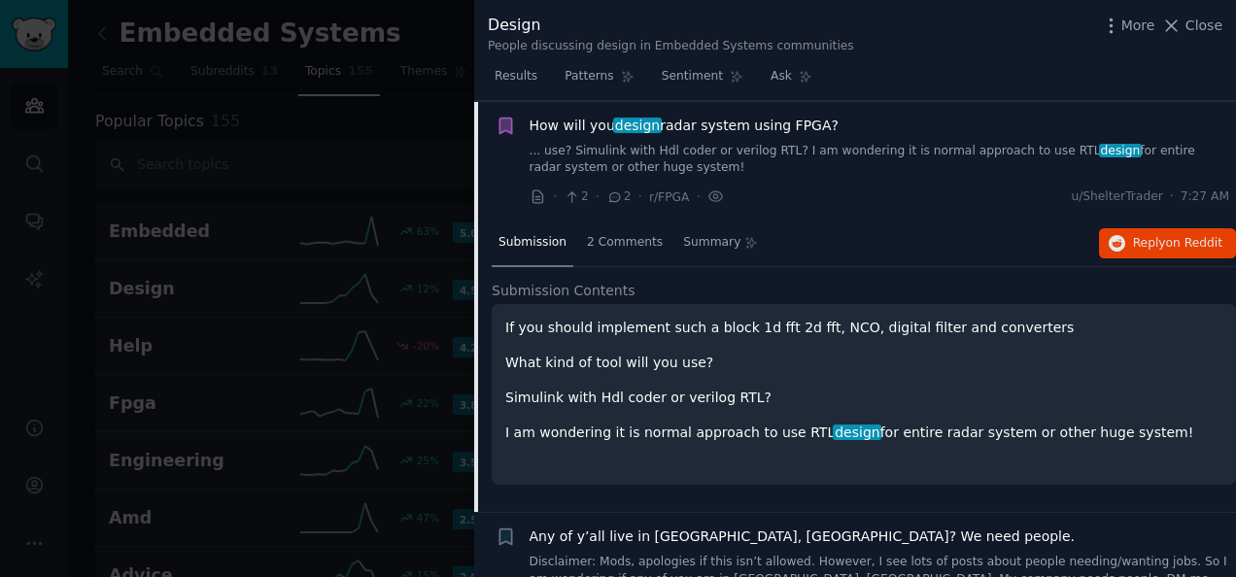
click at [851, 209] on li "Reddit text submission Bookmark this conversation How will you design radar sys…" at bounding box center [855, 162] width 762 height 120
click at [826, 164] on link "... use? Simulink with Hdl coder or verilog RTL? I am wondering it is normal ap…" at bounding box center [880, 160] width 701 height 34
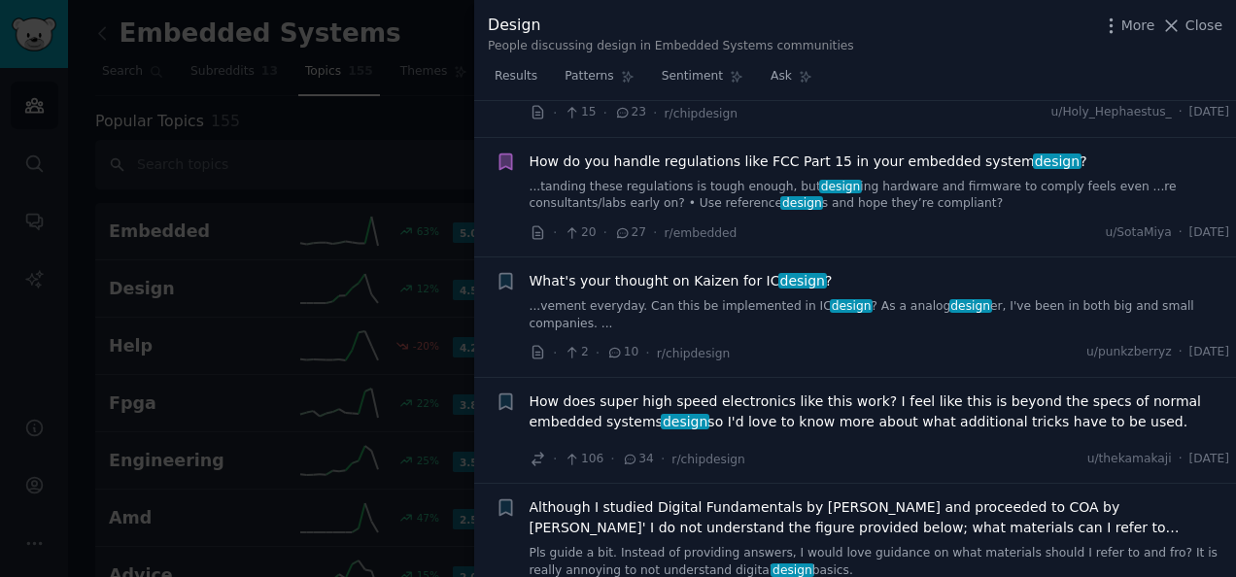
scroll to position [830, 0]
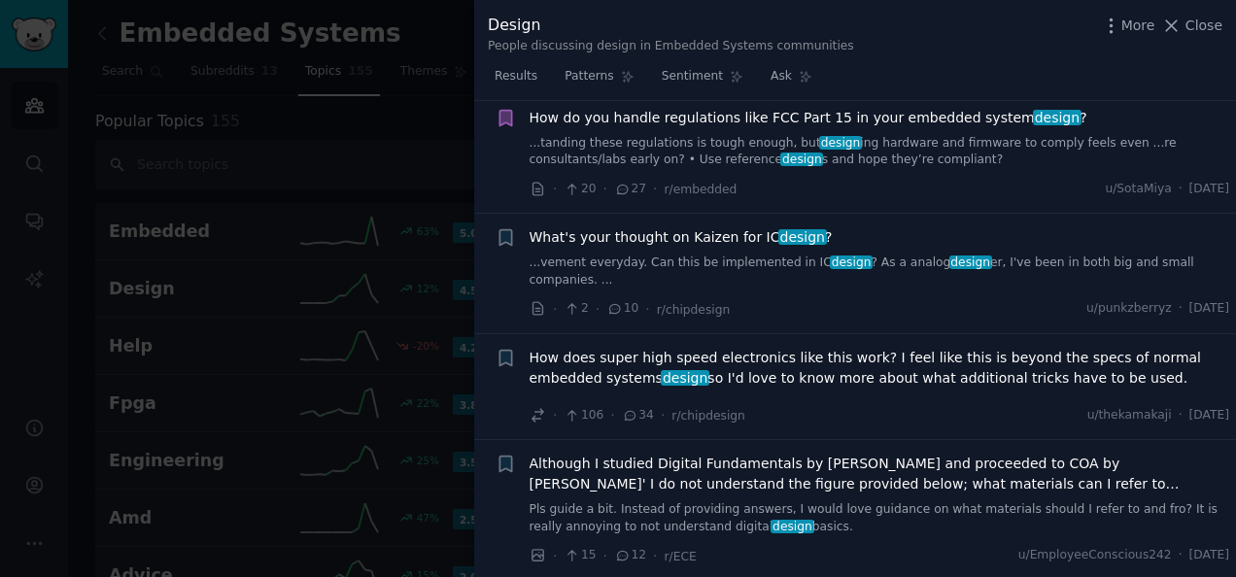
click at [737, 361] on span "How does super high speed electronics like this work? I feel like this is beyon…" at bounding box center [880, 368] width 701 height 41
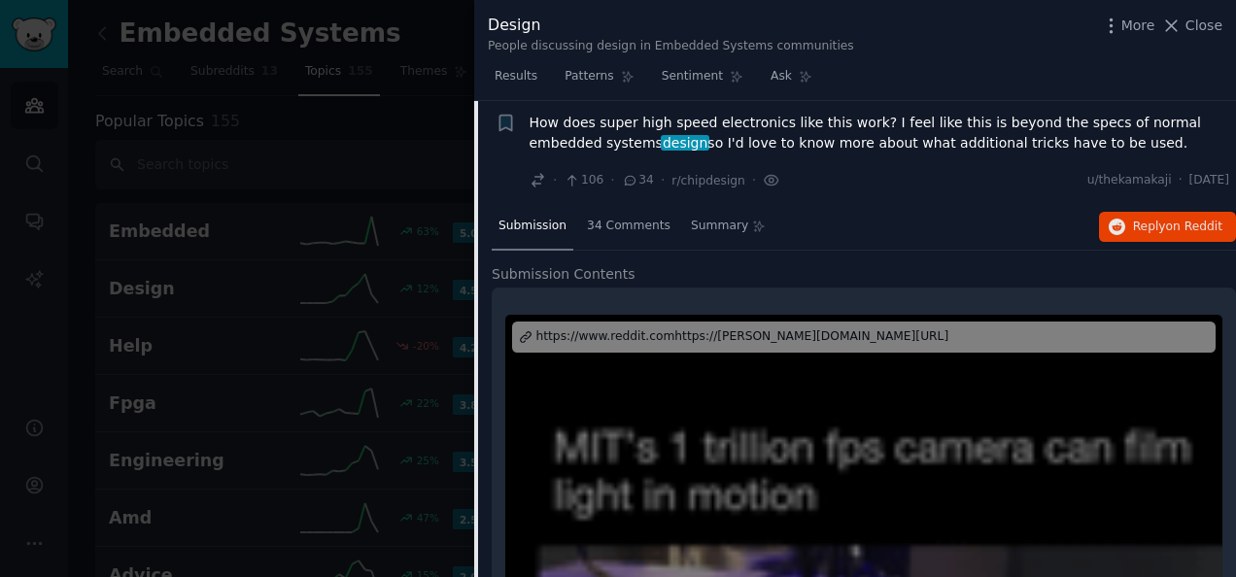
scroll to position [946, 0]
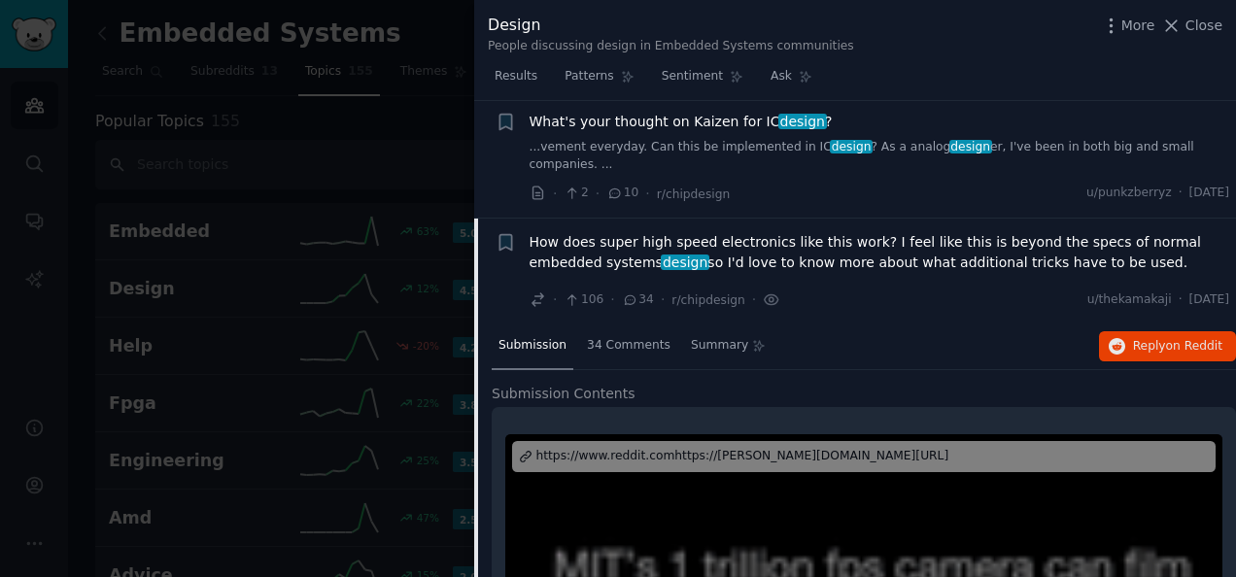
click at [709, 232] on span "How does super high speed electronics like this work? I feel like this is beyon…" at bounding box center [880, 252] width 701 height 41
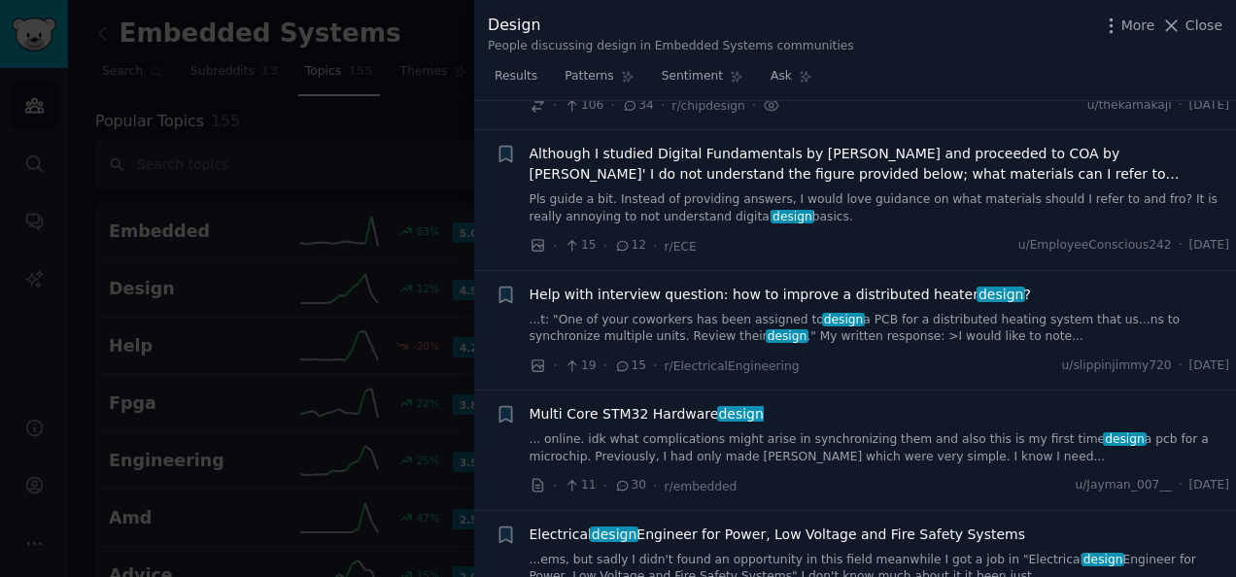
scroll to position [1237, 0]
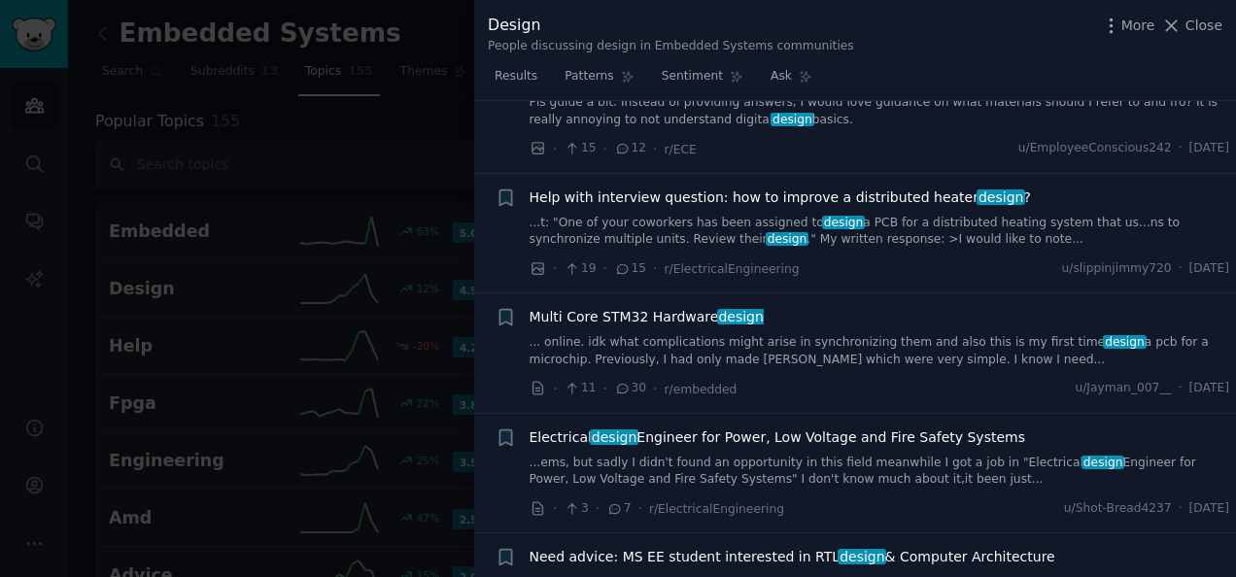
click at [659, 307] on span "Multi Core STM32 Hardware design" at bounding box center [647, 317] width 234 height 20
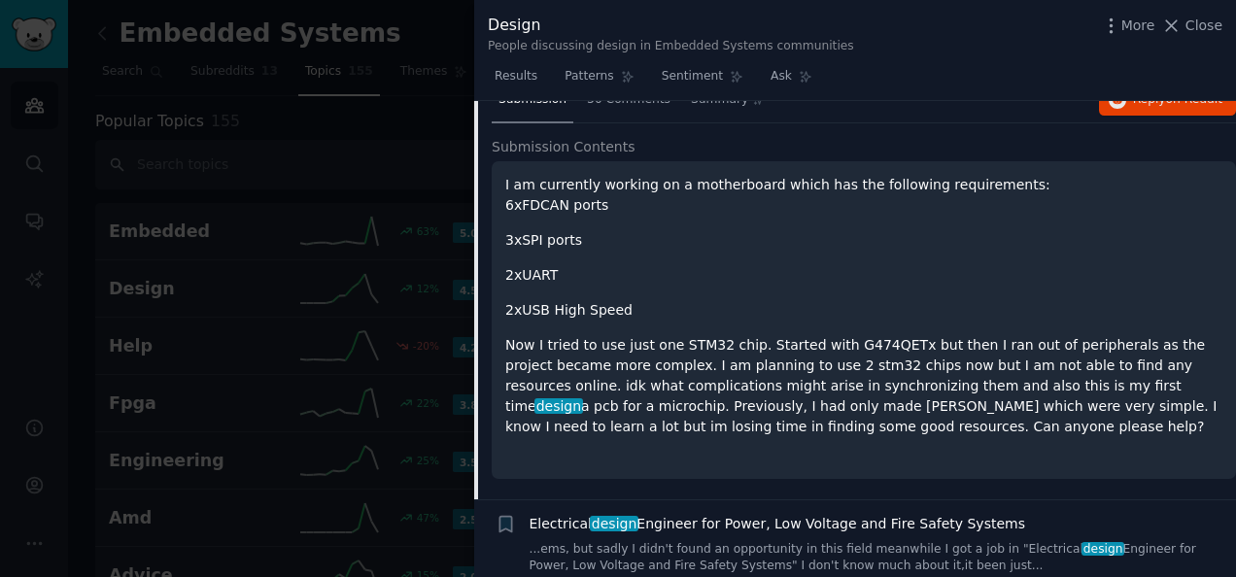
scroll to position [1604, 0]
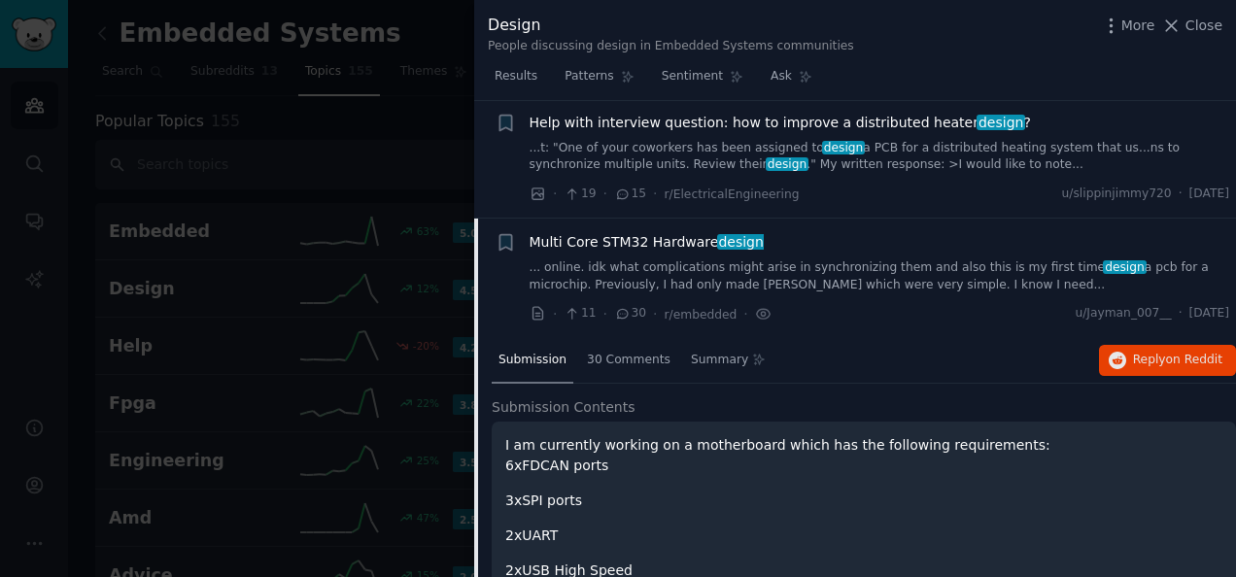
drag, startPoint x: 626, startPoint y: 248, endPoint x: 647, endPoint y: 253, distance: 21.9
click at [626, 259] on link "... online. idk what complications might arise in synchronizing them and also t…" at bounding box center [880, 276] width 701 height 34
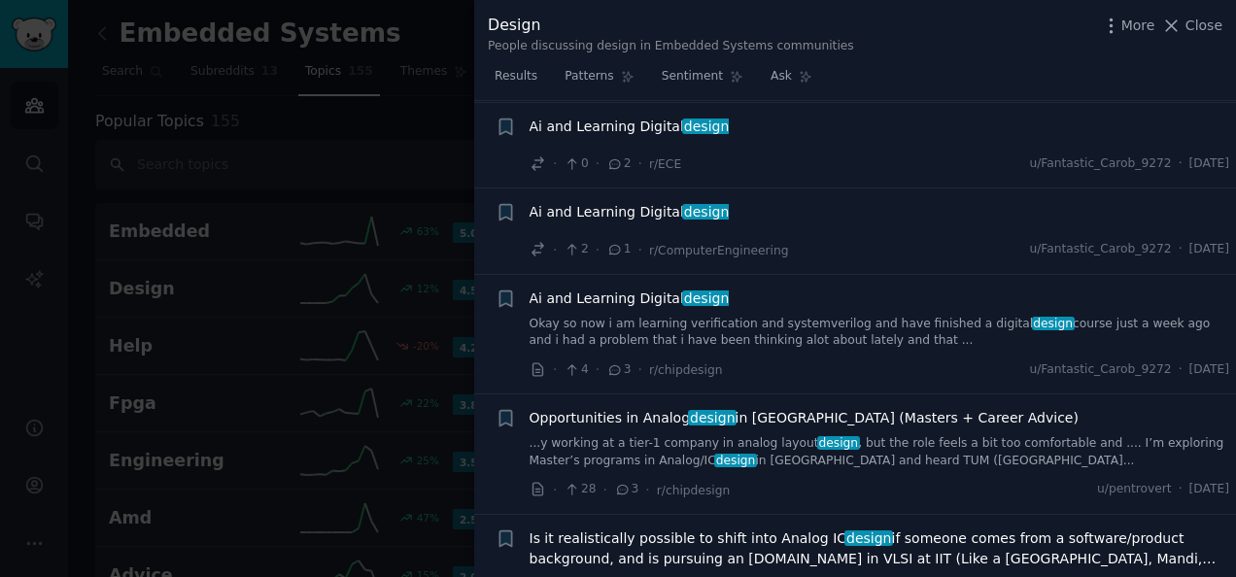
scroll to position [2284, 0]
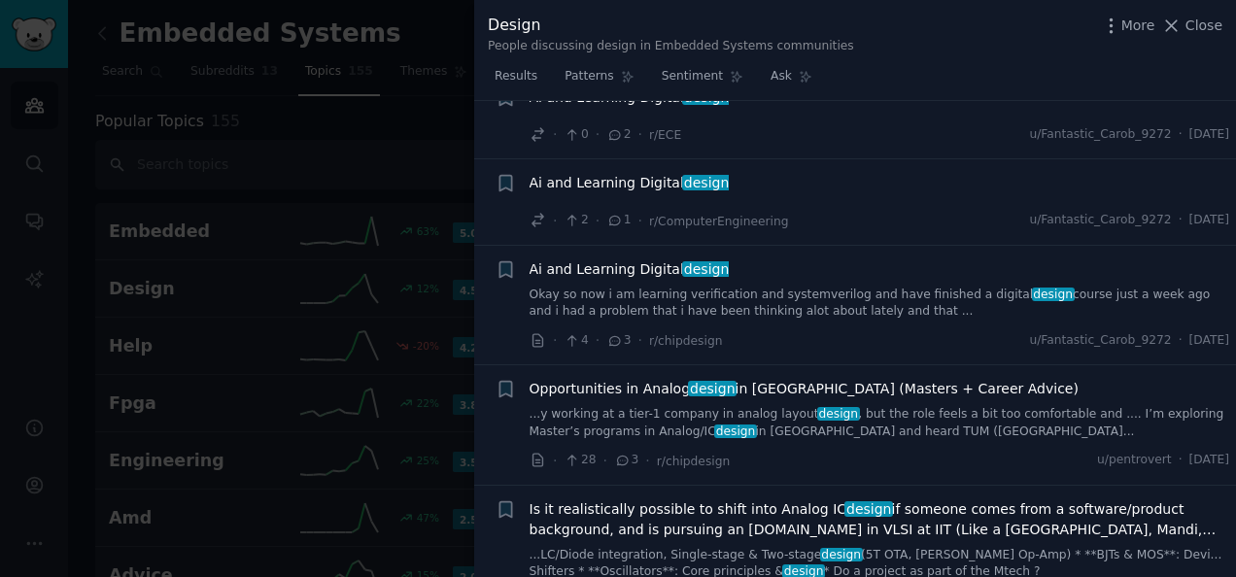
click at [623, 287] on link "Okay so now i am learning verification and systemverilog and have finished a di…" at bounding box center [880, 304] width 701 height 34
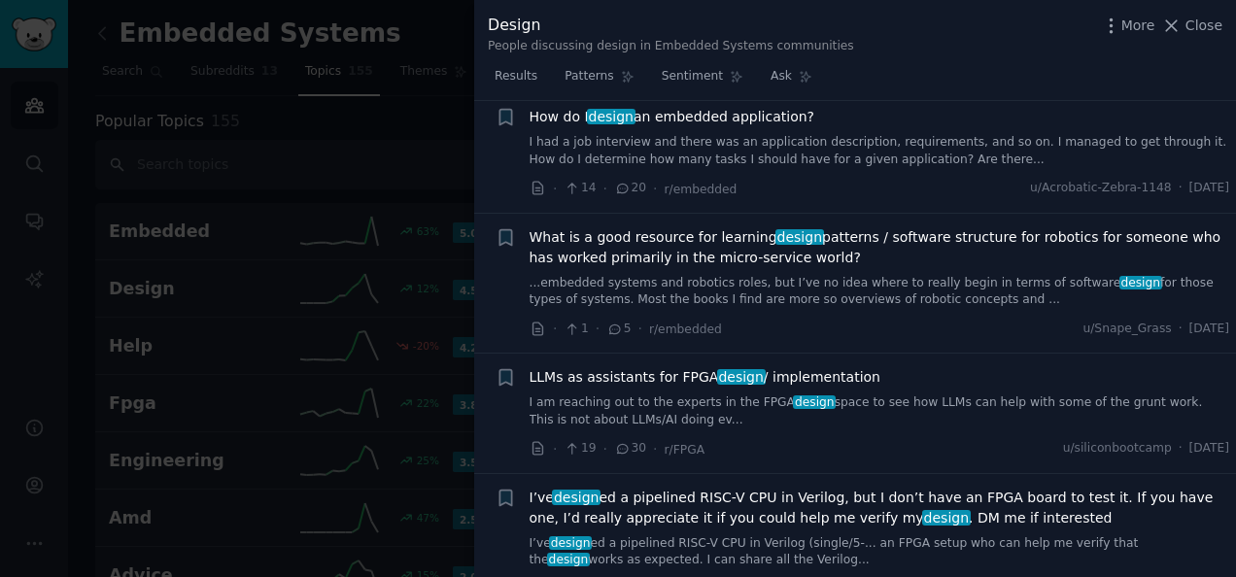
scroll to position [3376, 0]
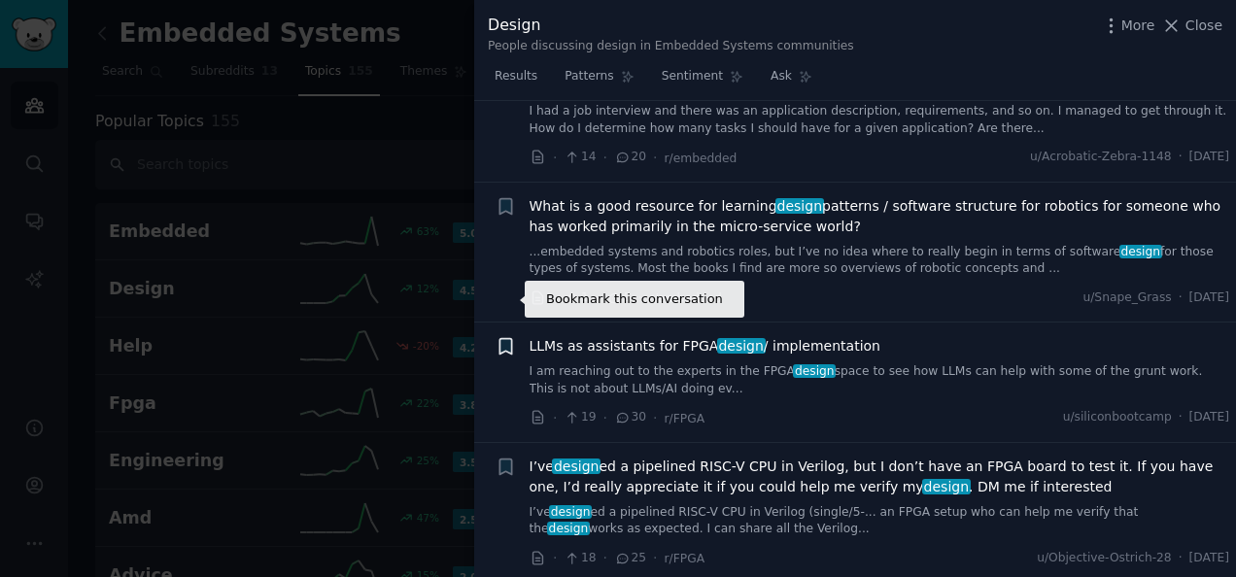
click at [507, 339] on icon "button" at bounding box center [506, 347] width 12 height 16
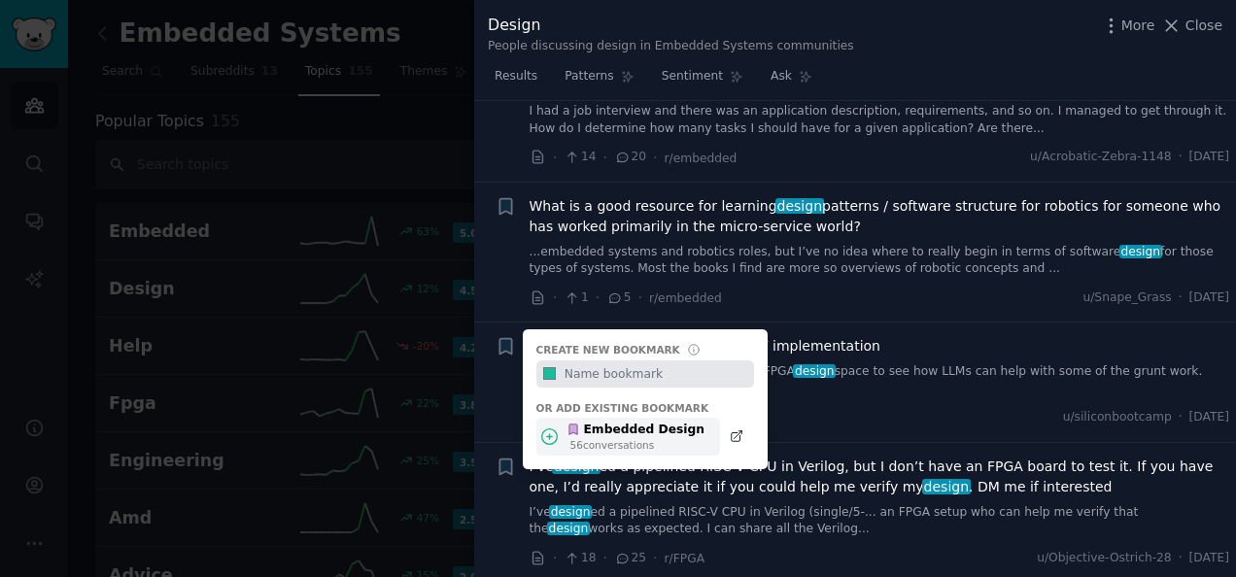
click at [574, 438] on div "56 conversation s" at bounding box center [637, 445] width 135 height 14
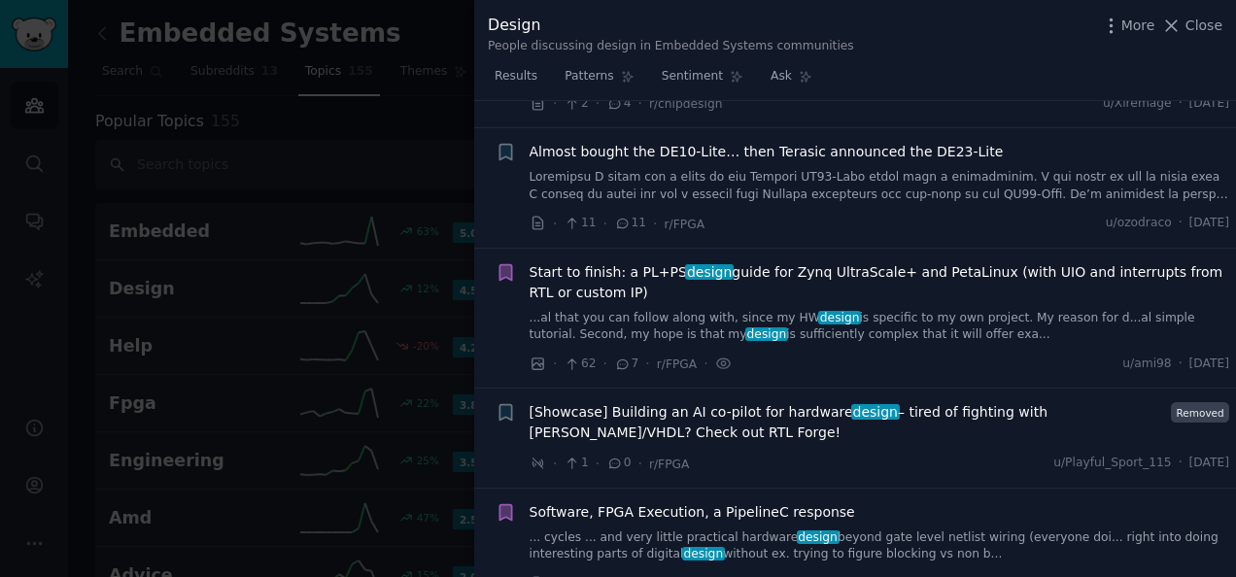
scroll to position [7944, 0]
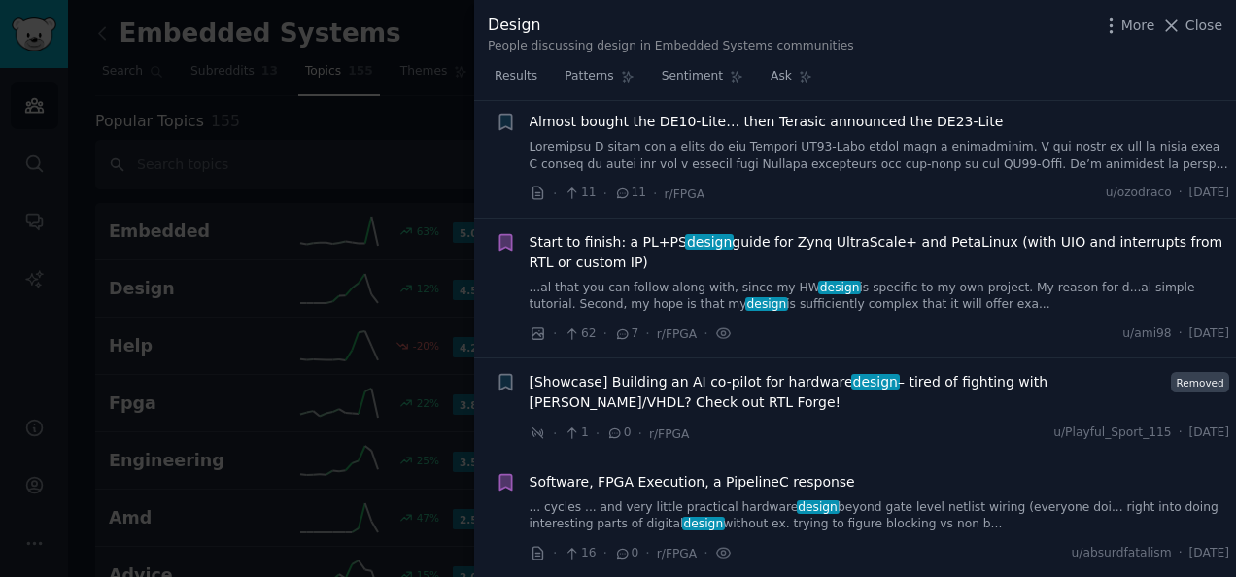
drag, startPoint x: 242, startPoint y: 190, endPoint x: 212, endPoint y: 321, distance: 133.7
click at [243, 190] on div at bounding box center [618, 288] width 1236 height 577
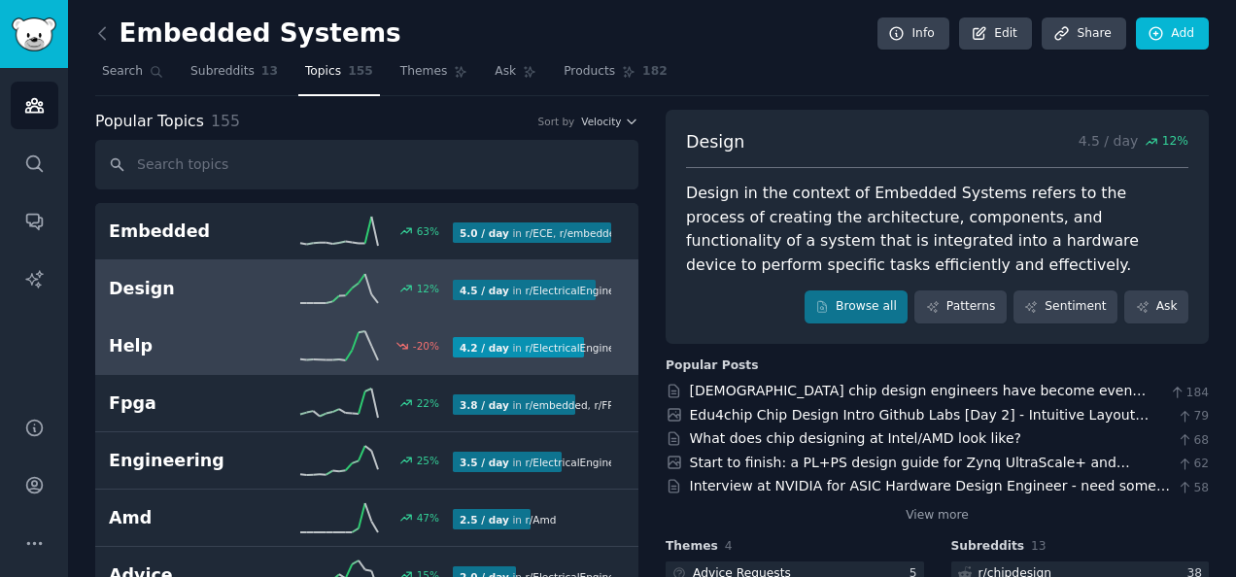
click at [187, 350] on h2 "Help" at bounding box center [195, 346] width 172 height 24
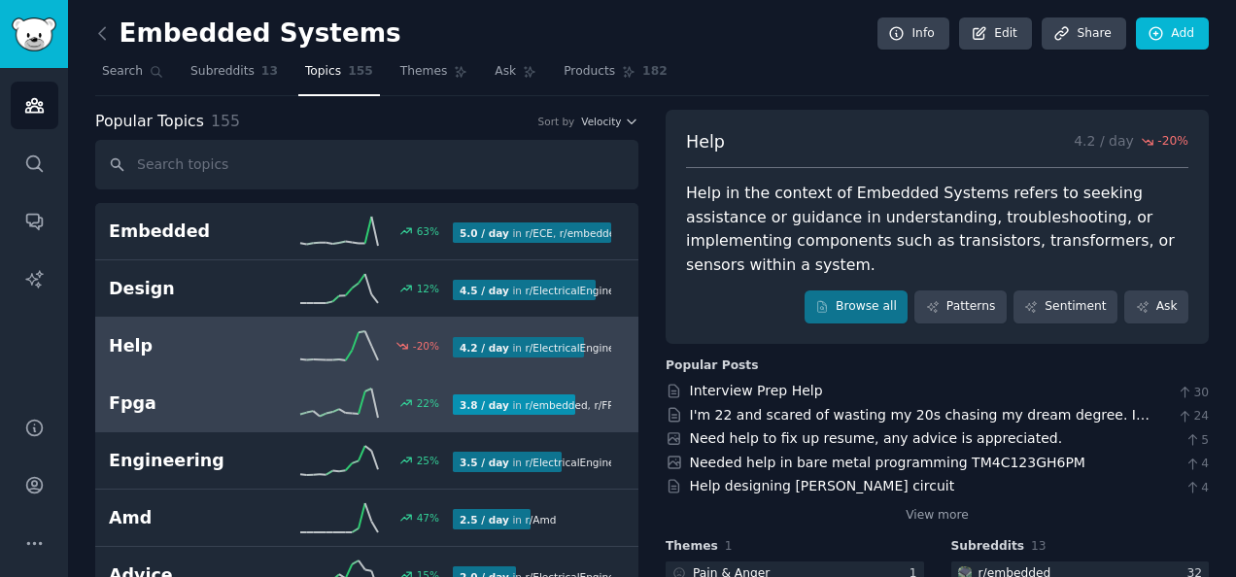
click at [195, 404] on h2 "Fpga" at bounding box center [195, 404] width 172 height 24
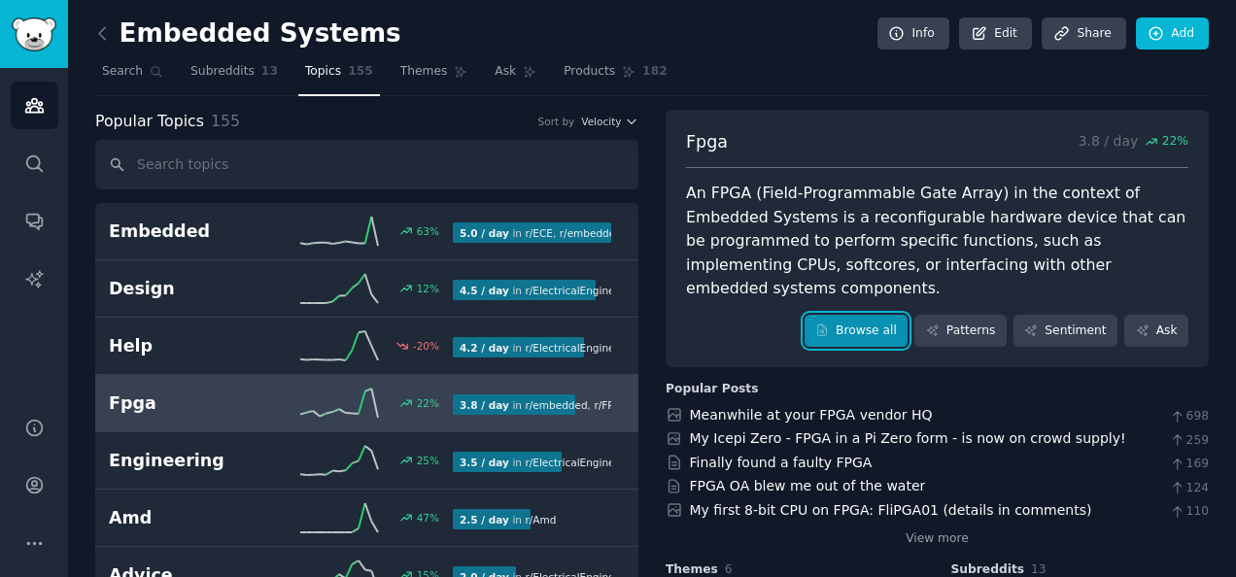
click at [859, 315] on link "Browse all" at bounding box center [857, 331] width 104 height 33
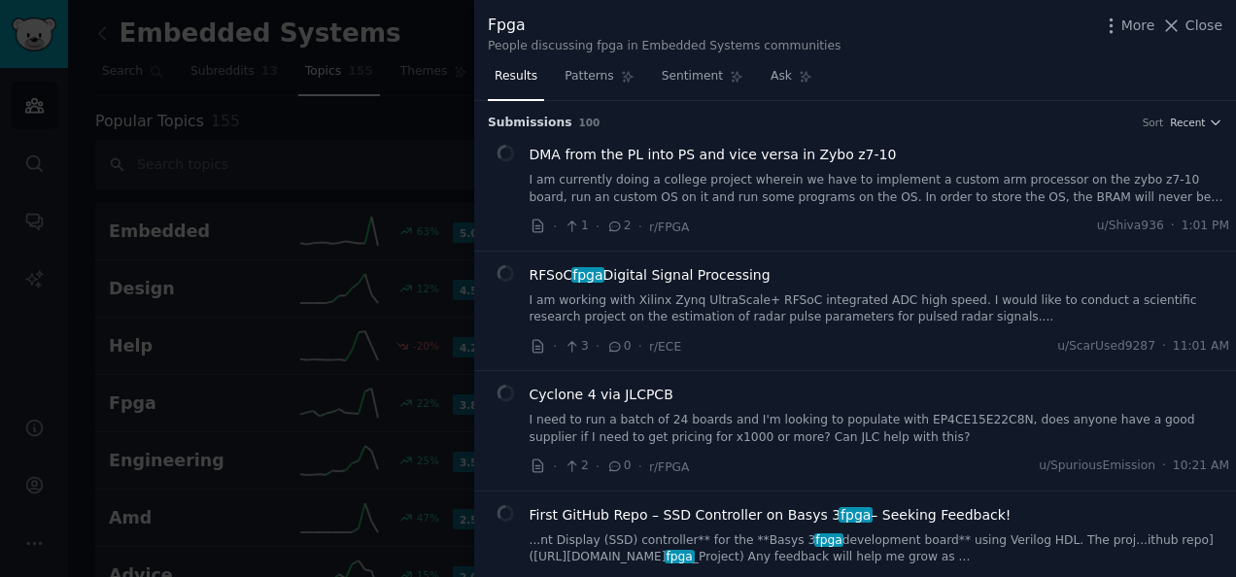
click at [655, 307] on link "I am working with Xilinx Zynq UltraScale+ RFSoC integrated ADC high speed. I wo…" at bounding box center [880, 310] width 701 height 34
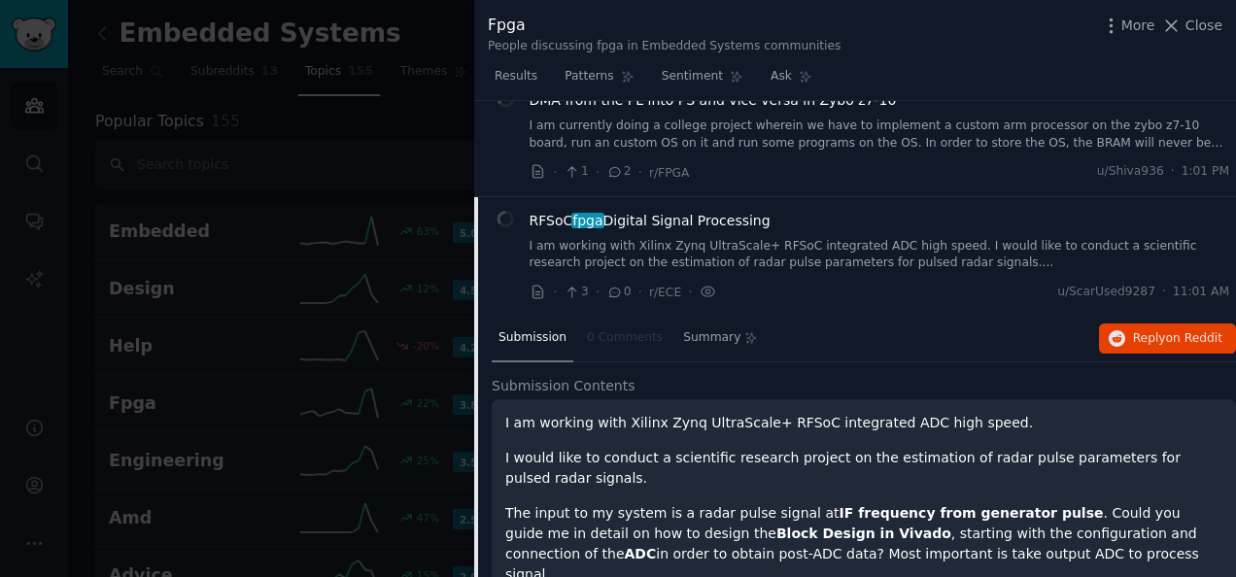
scroll to position [52, 0]
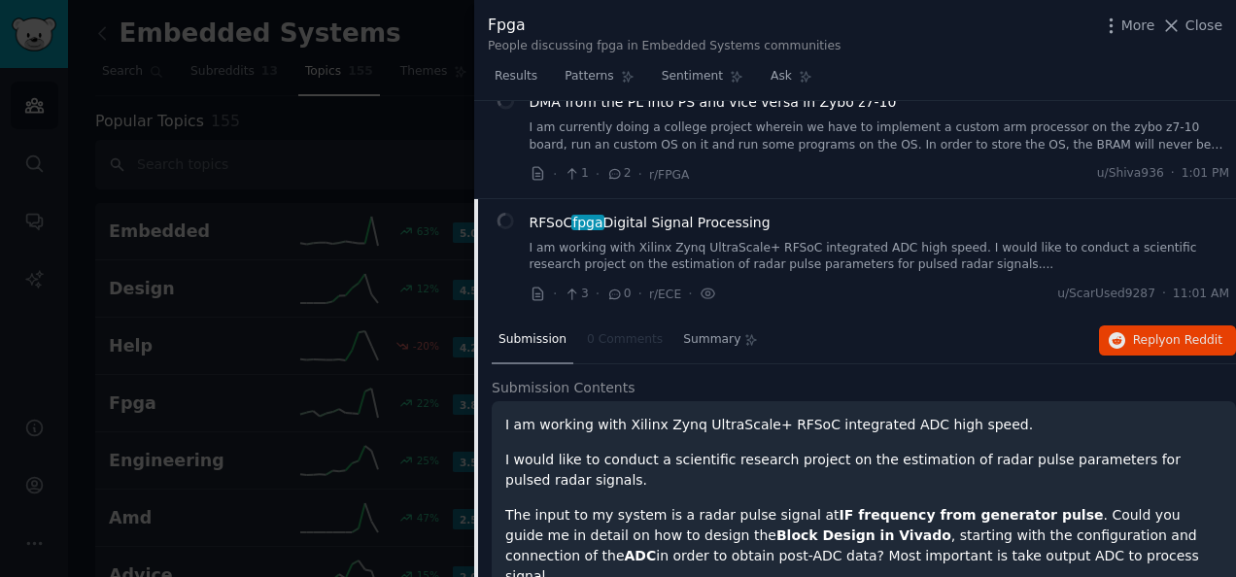
click at [696, 257] on link "I am working with Xilinx Zynq UltraScale+ RFSoC integrated ADC high speed. I wo…" at bounding box center [880, 257] width 701 height 34
